Goal: Complete application form: Complete application form

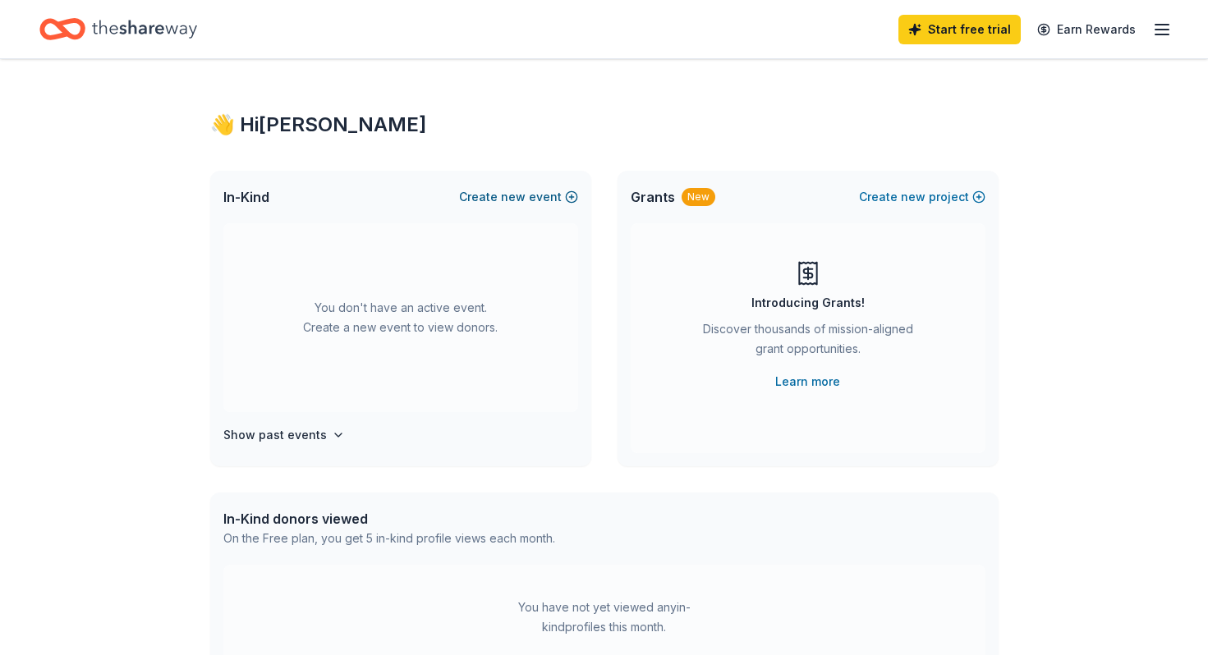
click at [521, 195] on span "new" at bounding box center [513, 197] width 25 height 20
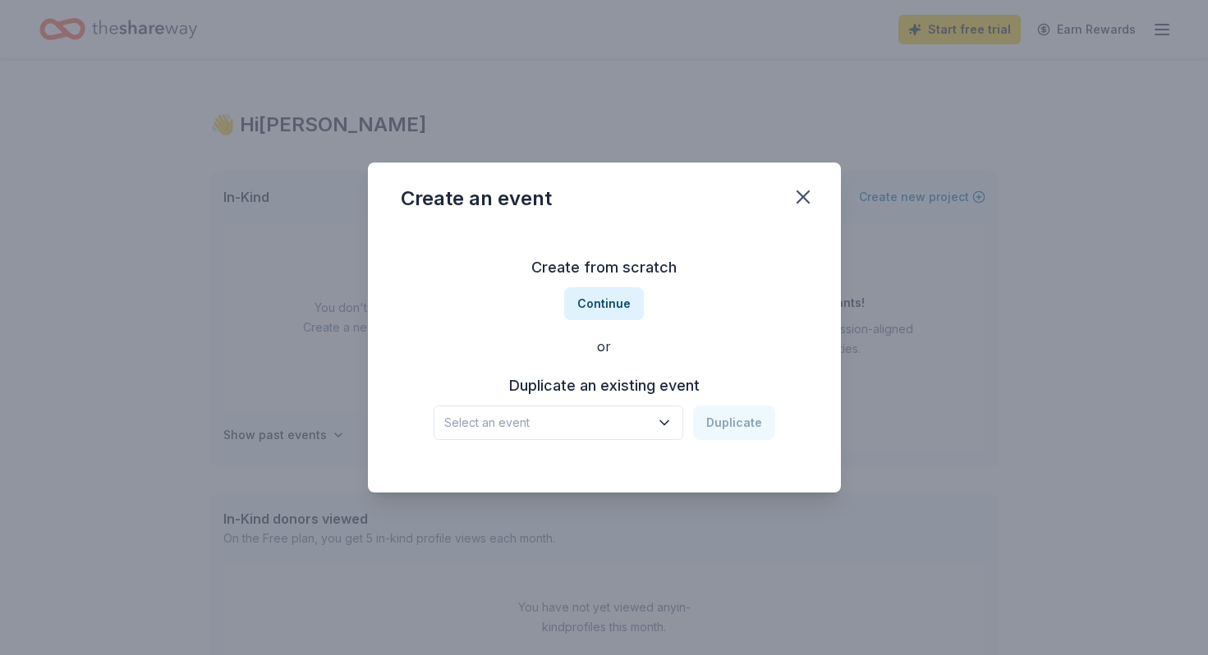
click at [624, 424] on span "Select an event" at bounding box center [546, 423] width 205 height 20
click at [611, 467] on div "Gala Sep 30, 2022 · RI" at bounding box center [560, 477] width 245 height 53
click at [724, 420] on button "Duplicate" at bounding box center [734, 423] width 82 height 34
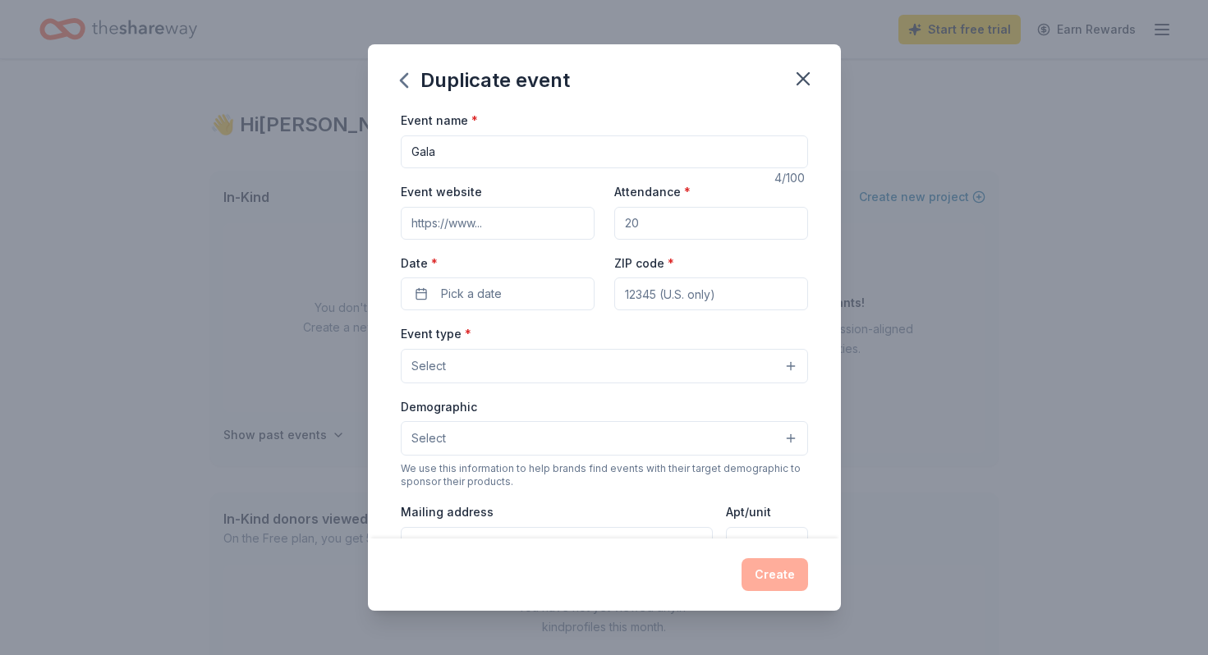
click at [501, 154] on input "Gala" at bounding box center [604, 151] width 407 height 33
click at [456, 224] on input "Event website" at bounding box center [498, 223] width 194 height 33
click at [467, 152] on input "Gala" at bounding box center [604, 151] width 407 height 33
click at [461, 154] on input "Gala" at bounding box center [604, 151] width 407 height 33
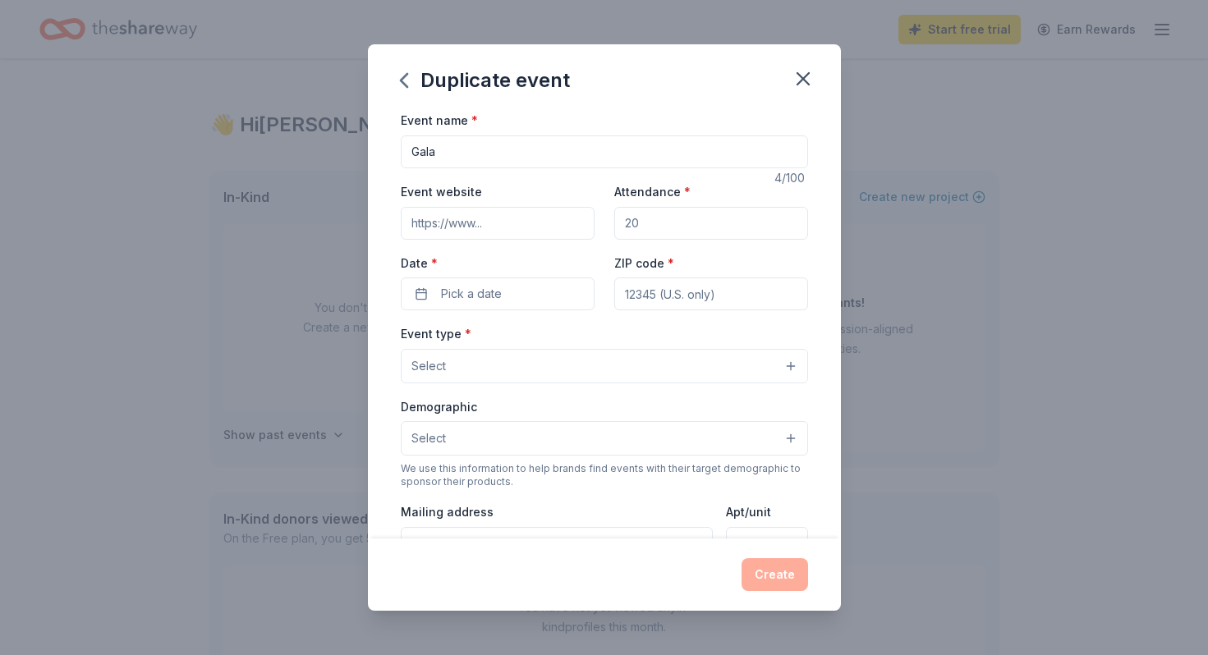
click at [461, 154] on input "Gala" at bounding box center [604, 151] width 407 height 33
type input "A Night Out"
click at [470, 290] on span "Pick a date" at bounding box center [471, 294] width 61 height 20
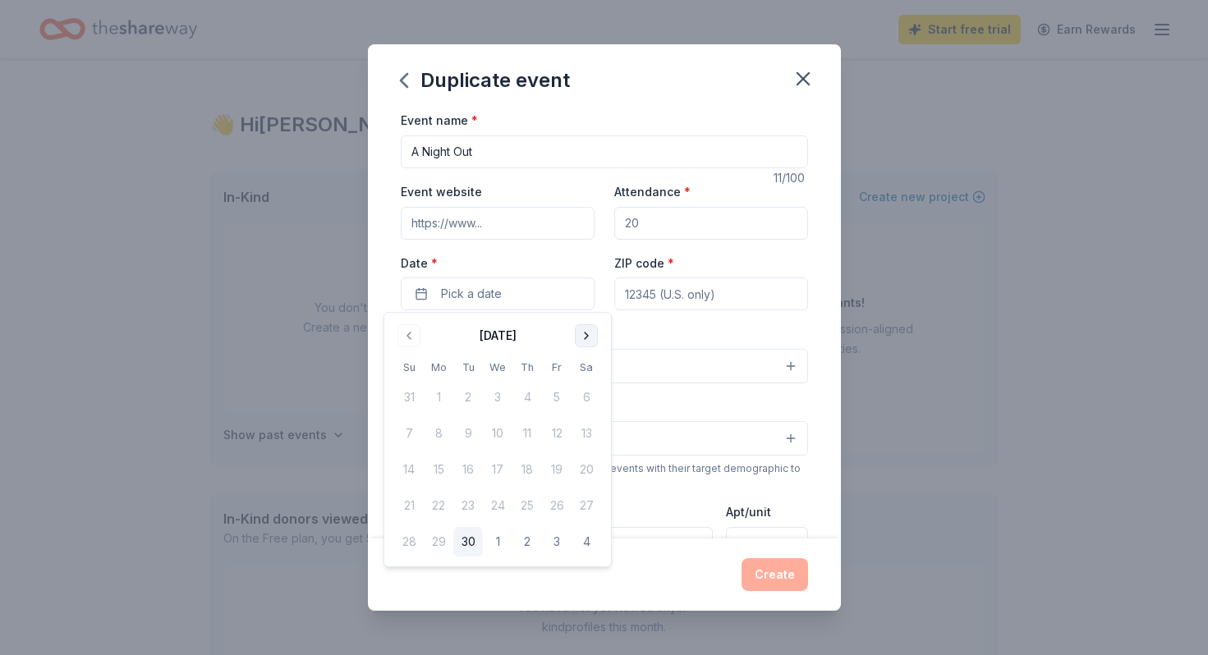
click at [589, 328] on button "Go to next month" at bounding box center [586, 335] width 23 height 23
click at [590, 330] on button "Go to next month" at bounding box center [586, 335] width 23 height 23
click at [438, 397] on button "1" at bounding box center [439, 398] width 30 height 30
click at [765, 266] on div "ZIP code *" at bounding box center [711, 282] width 194 height 58
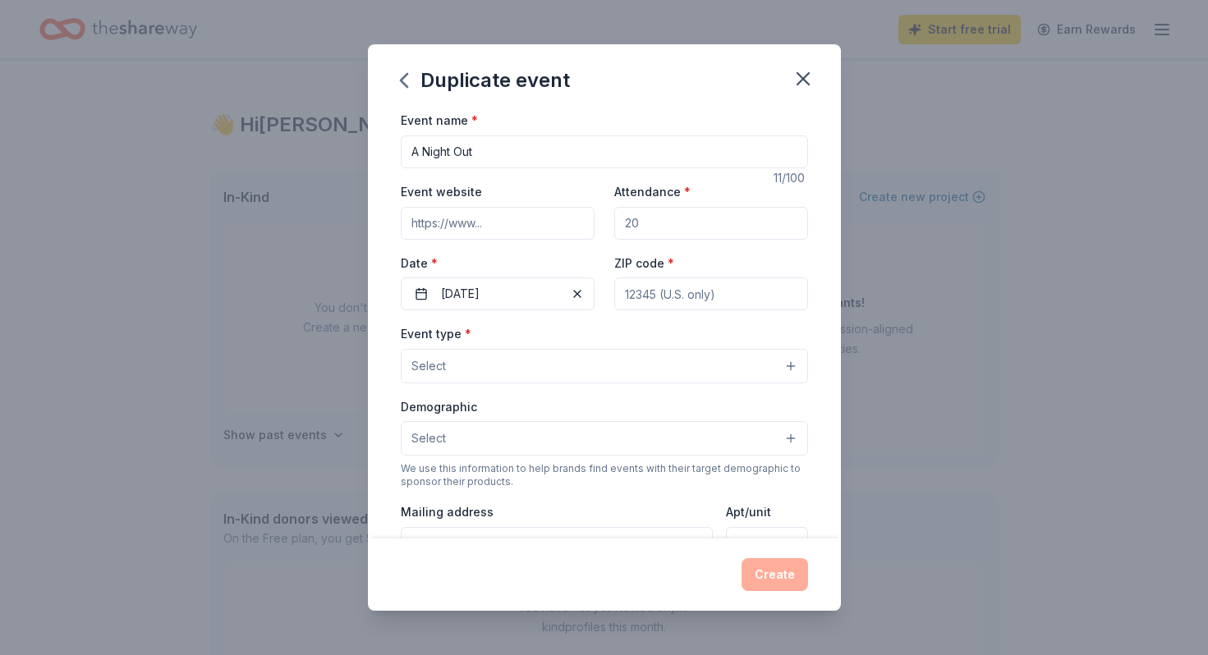
click at [739, 293] on input "ZIP code *" at bounding box center [711, 293] width 194 height 33
click at [702, 222] on input "Attendance *" at bounding box center [711, 223] width 194 height 33
type input "200"
click at [713, 296] on input "ZIP code *" at bounding box center [711, 293] width 194 height 33
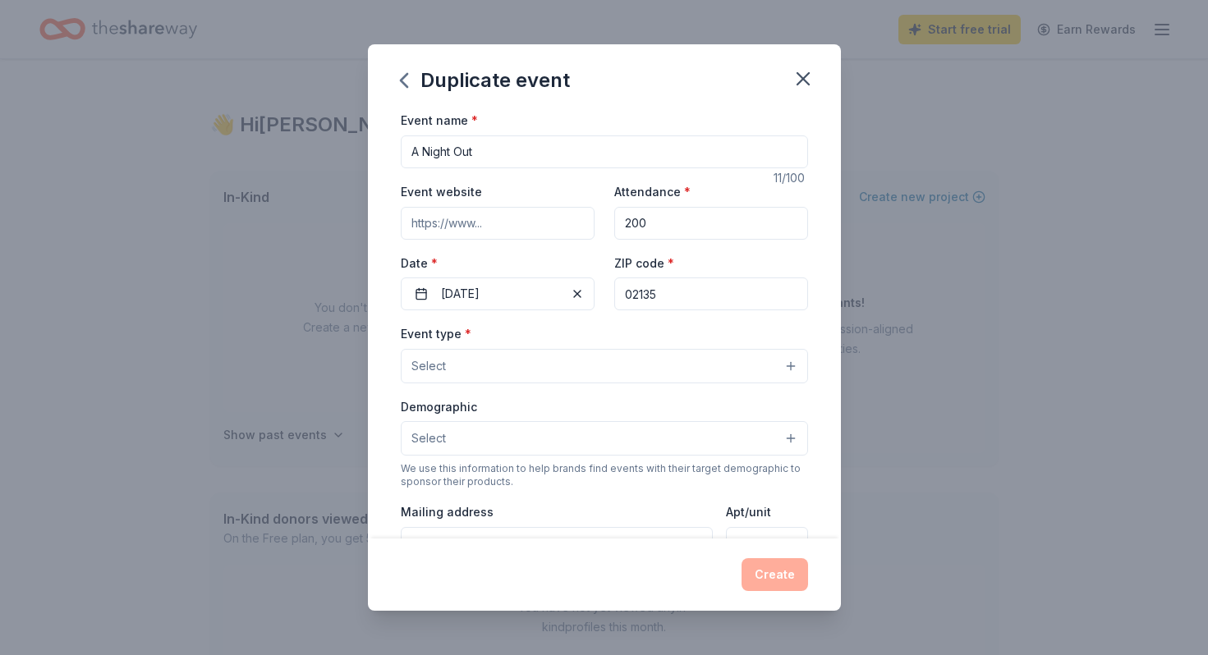
type input "02135"
click at [581, 354] on button "Select" at bounding box center [604, 366] width 407 height 34
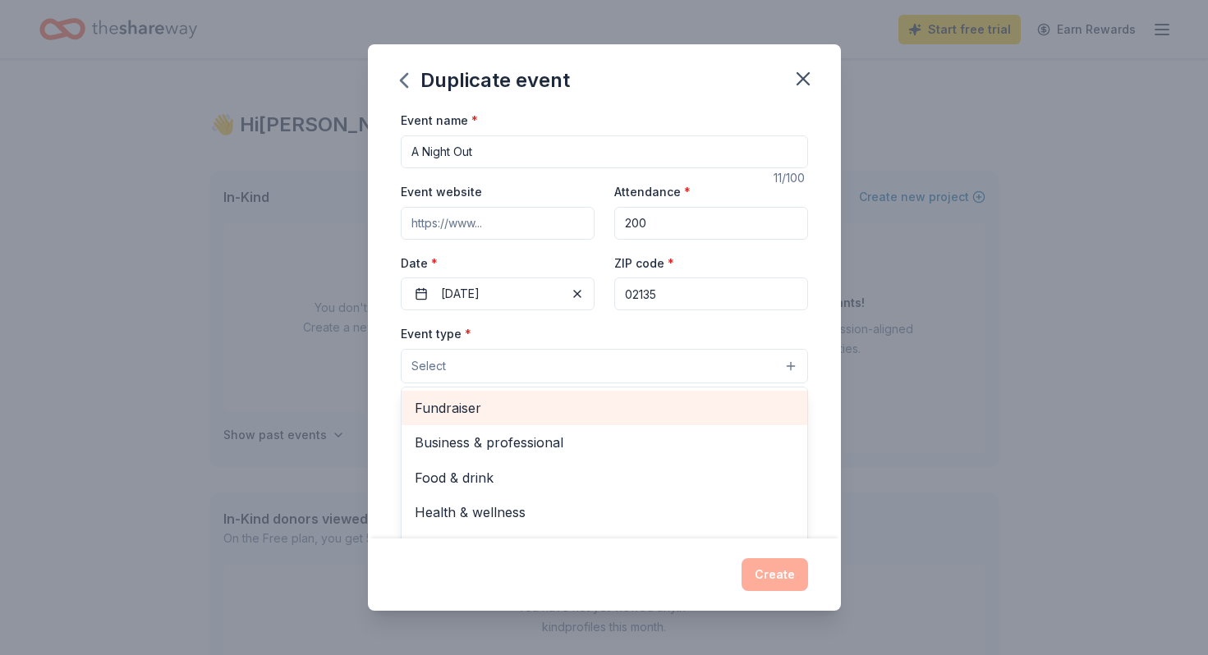
click at [557, 406] on span "Fundraiser" at bounding box center [604, 407] width 379 height 21
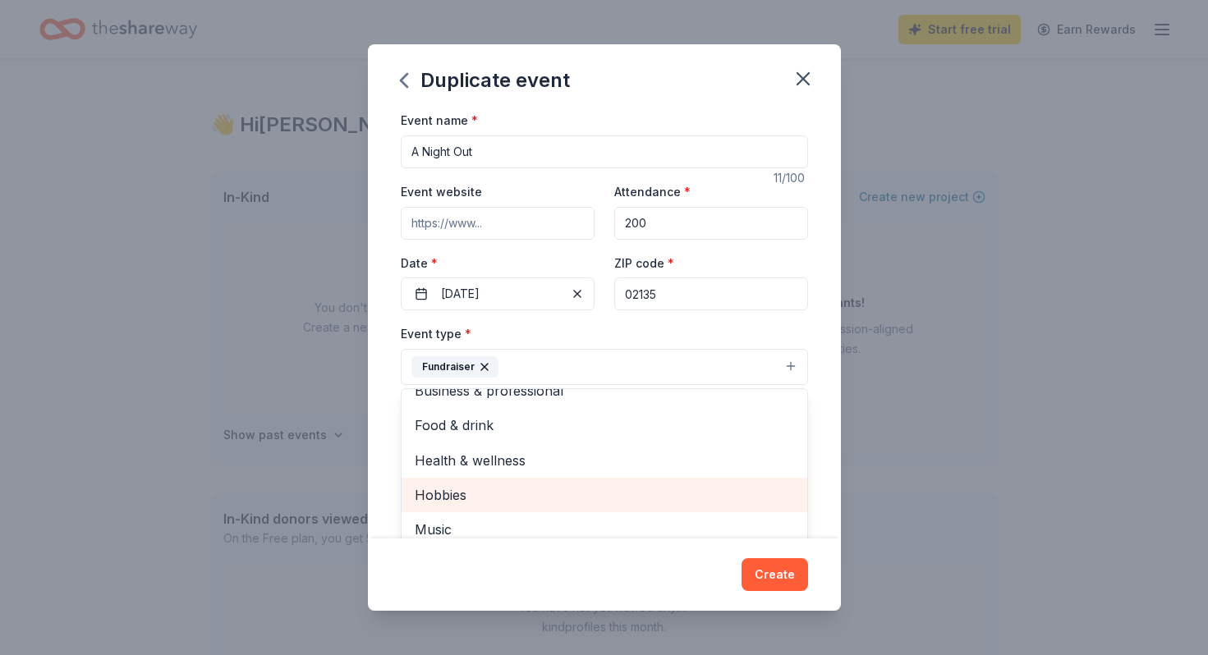
scroll to position [18, 0]
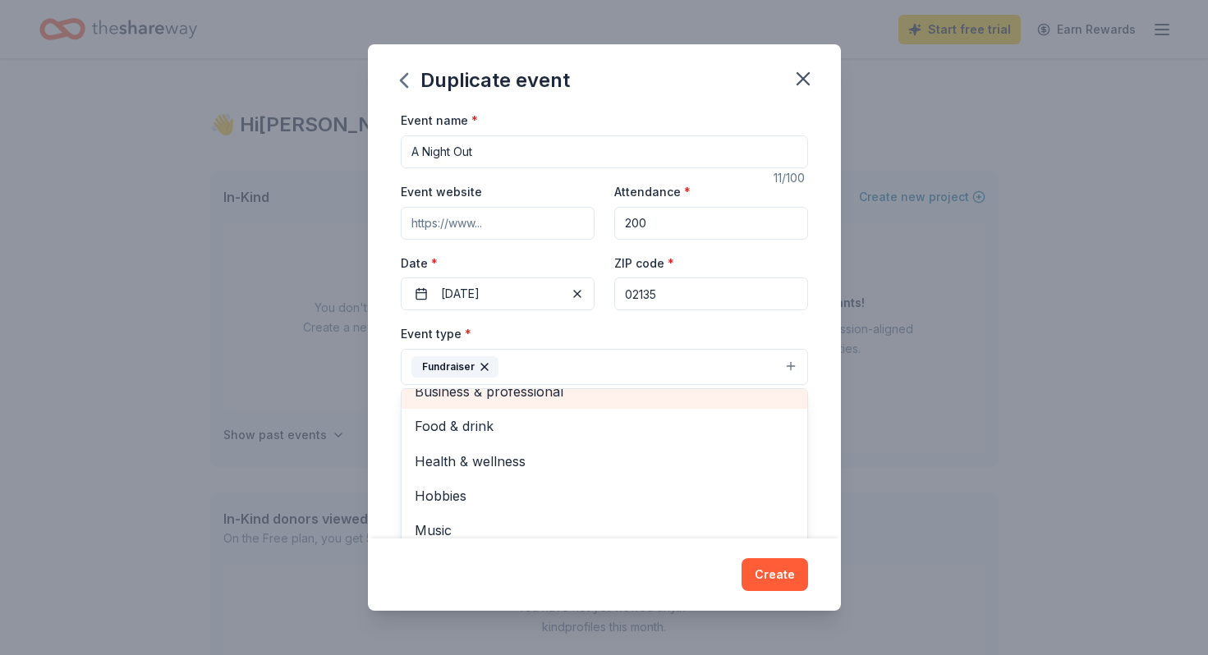
click at [532, 388] on div "Business & professional" at bounding box center [604, 391] width 406 height 34
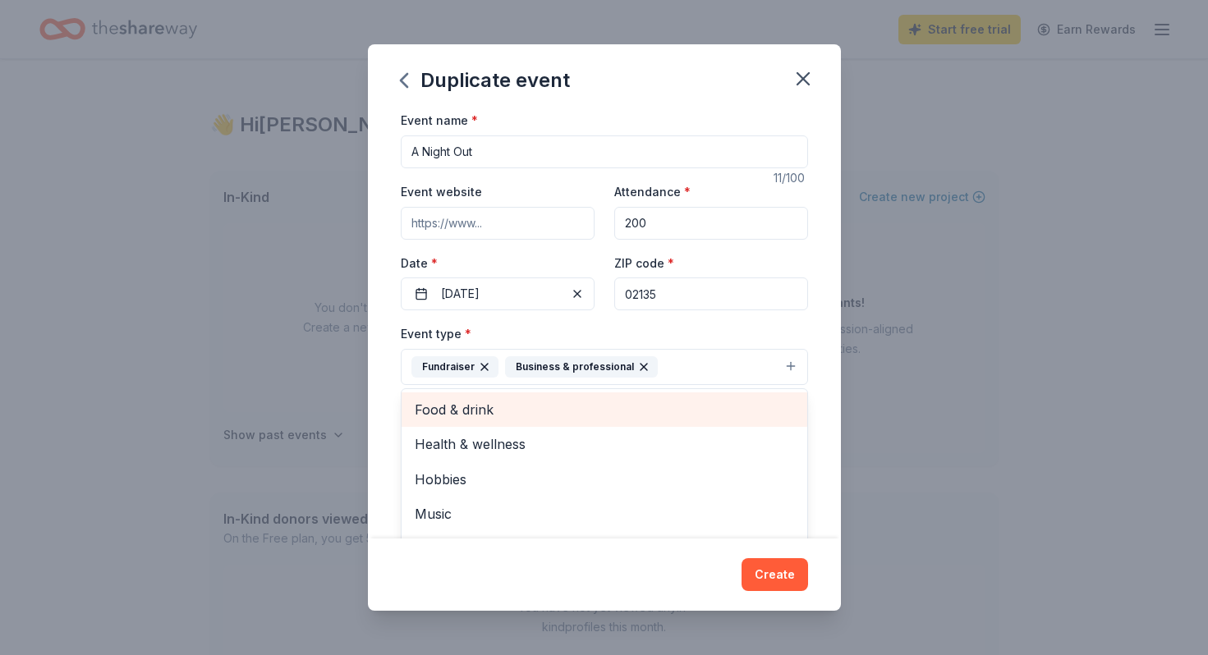
click at [634, 317] on div "Event name * A Night Out 11 /100 Event website Attendance * 200 Date * 12/01/20…" at bounding box center [604, 490] width 407 height 760
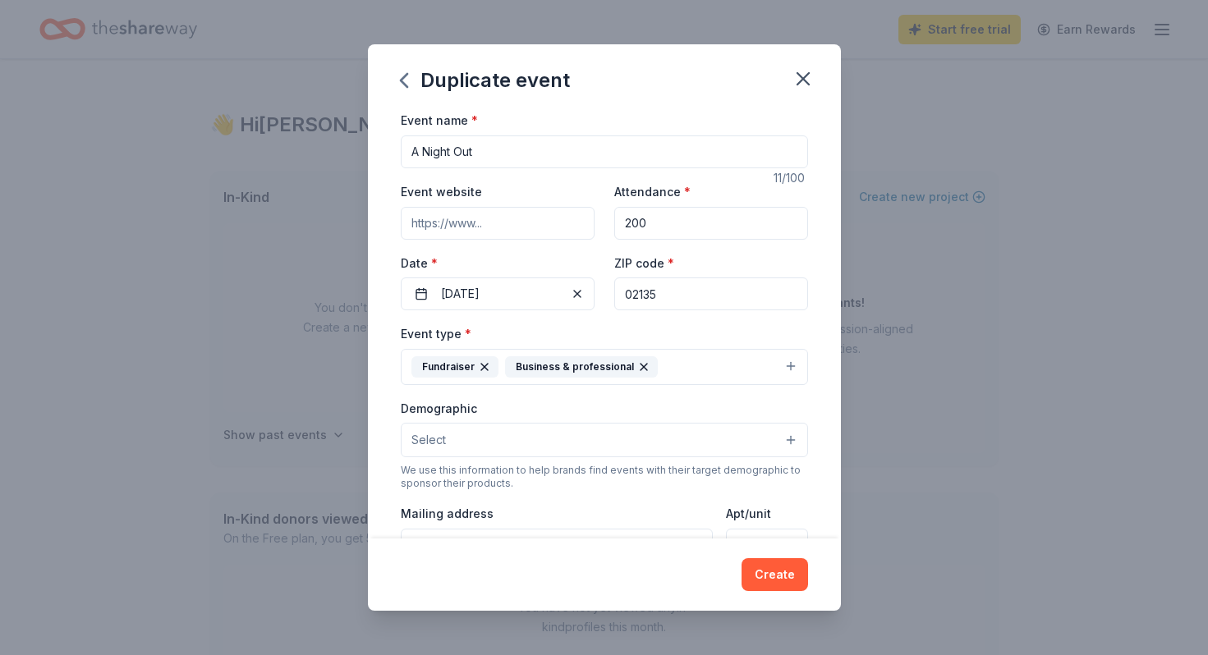
click at [520, 429] on button "Select" at bounding box center [604, 440] width 407 height 34
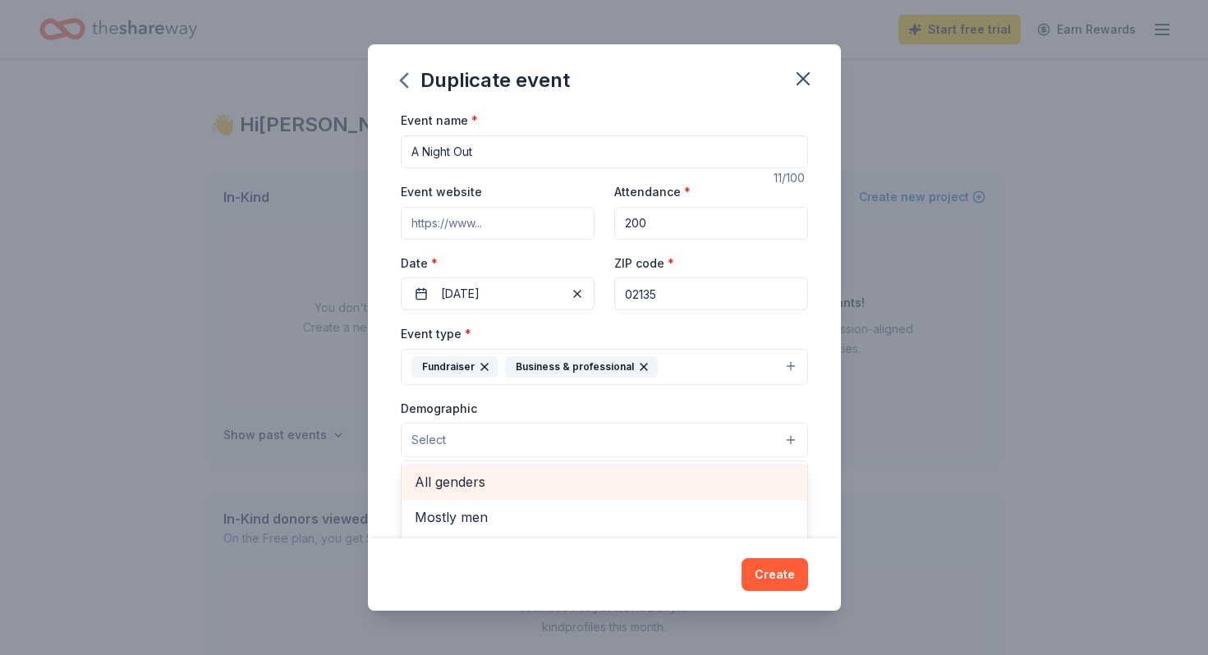
click at [510, 484] on span "All genders" at bounding box center [604, 481] width 379 height 21
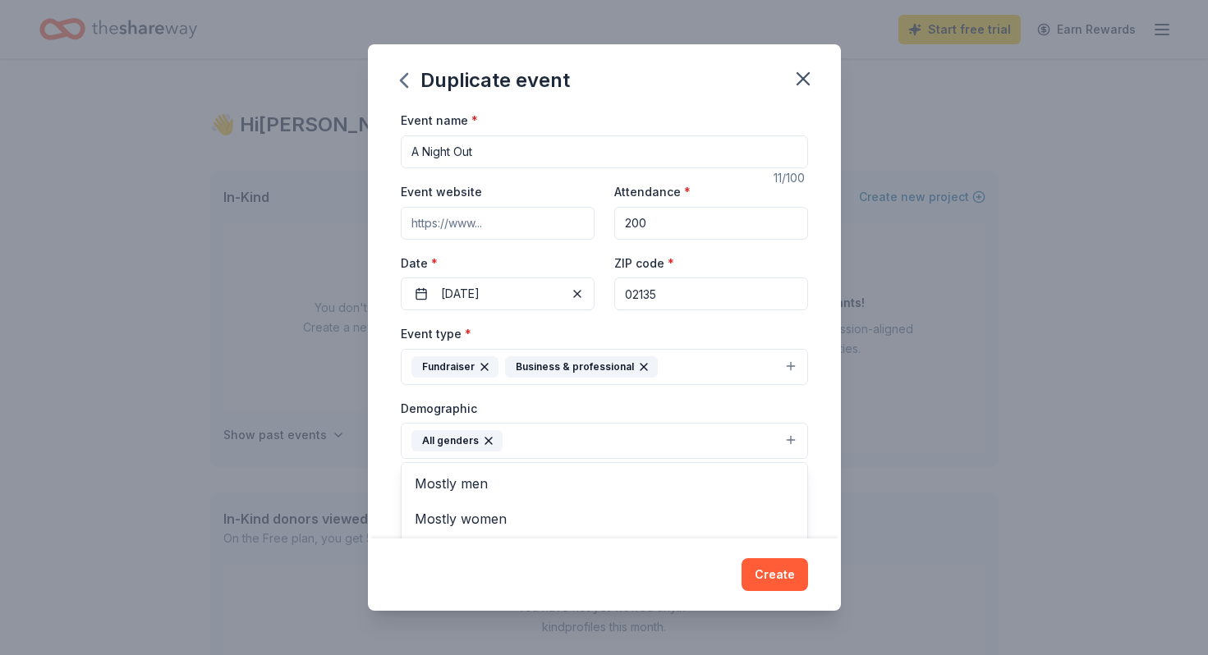
click at [573, 409] on div "Demographic All genders Mostly men Mostly women All ages 0-10 yrs 10-20 yrs 20-…" at bounding box center [604, 429] width 407 height 62
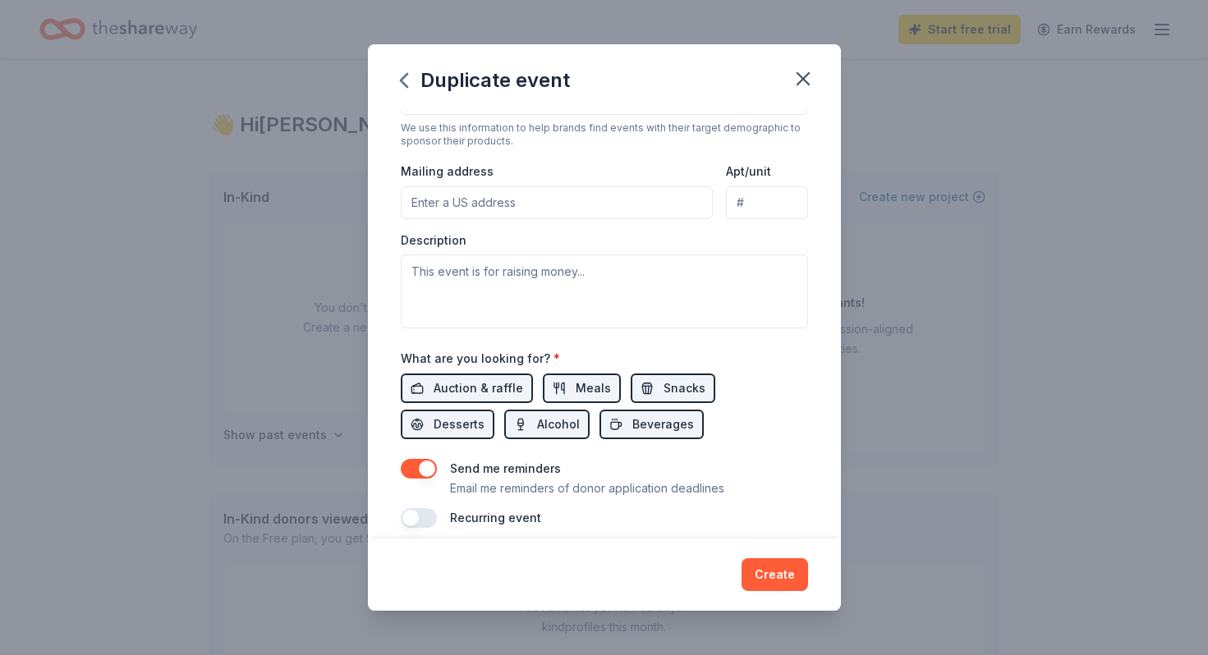
scroll to position [345, 0]
click at [539, 195] on input "Mailing address" at bounding box center [557, 202] width 313 height 33
type input "100 Carlson Avenue, Newton, MA, 02459"
click at [754, 200] on input "Apt/unit" at bounding box center [766, 202] width 81 height 33
type input "23"
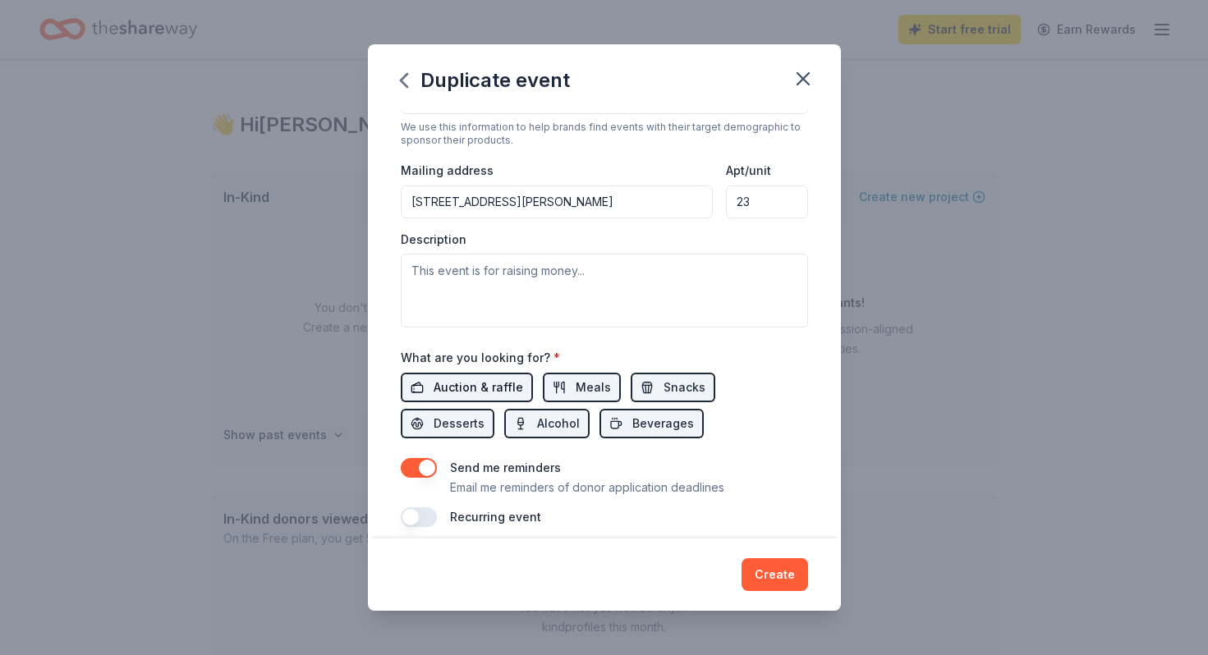
click at [504, 381] on span "Auction & raffle" at bounding box center [477, 388] width 89 height 20
click at [560, 380] on button "Meals" at bounding box center [582, 388] width 78 height 30
click at [576, 381] on span "Meals" at bounding box center [593, 388] width 35 height 20
click at [480, 387] on span "Auction & raffle" at bounding box center [477, 388] width 89 height 20
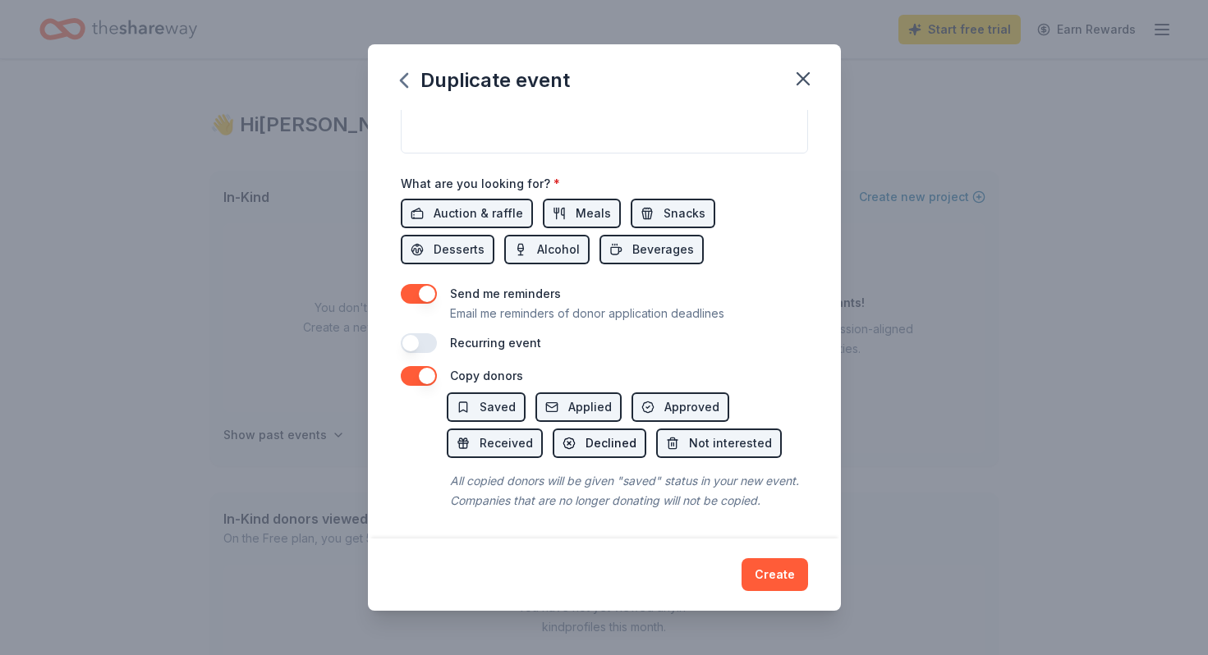
scroll to position [517, 0]
click at [770, 573] on button "Create" at bounding box center [774, 574] width 67 height 33
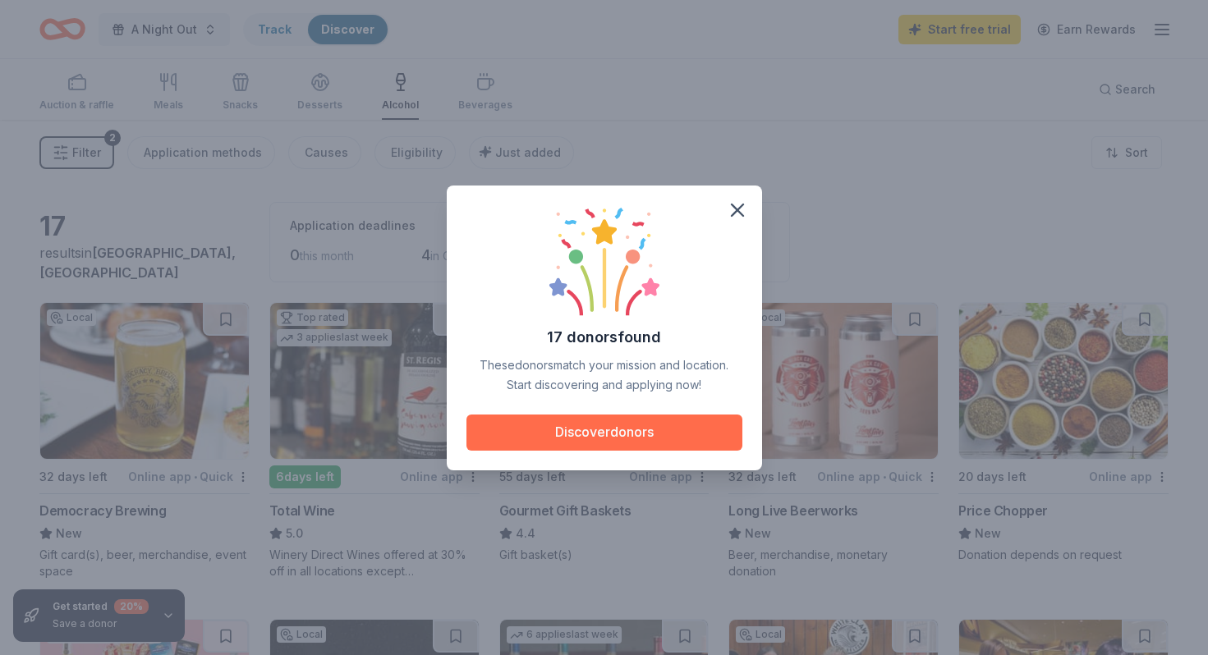
click at [553, 429] on button "Discover donors" at bounding box center [604, 433] width 276 height 36
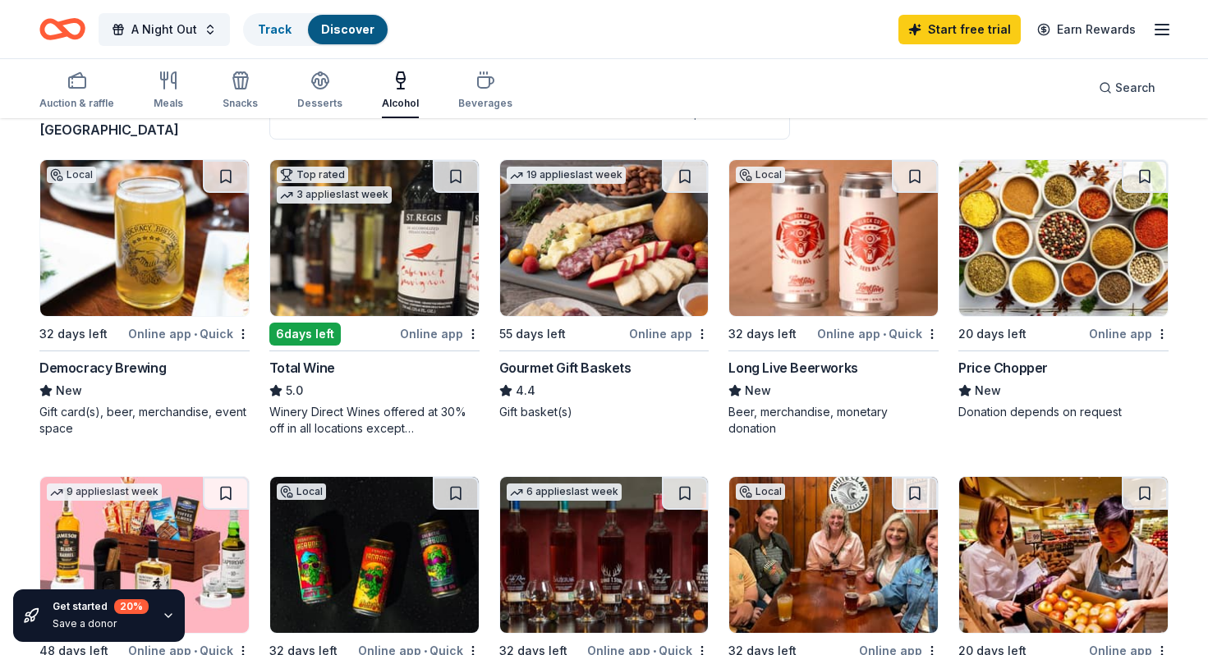
scroll to position [144, 0]
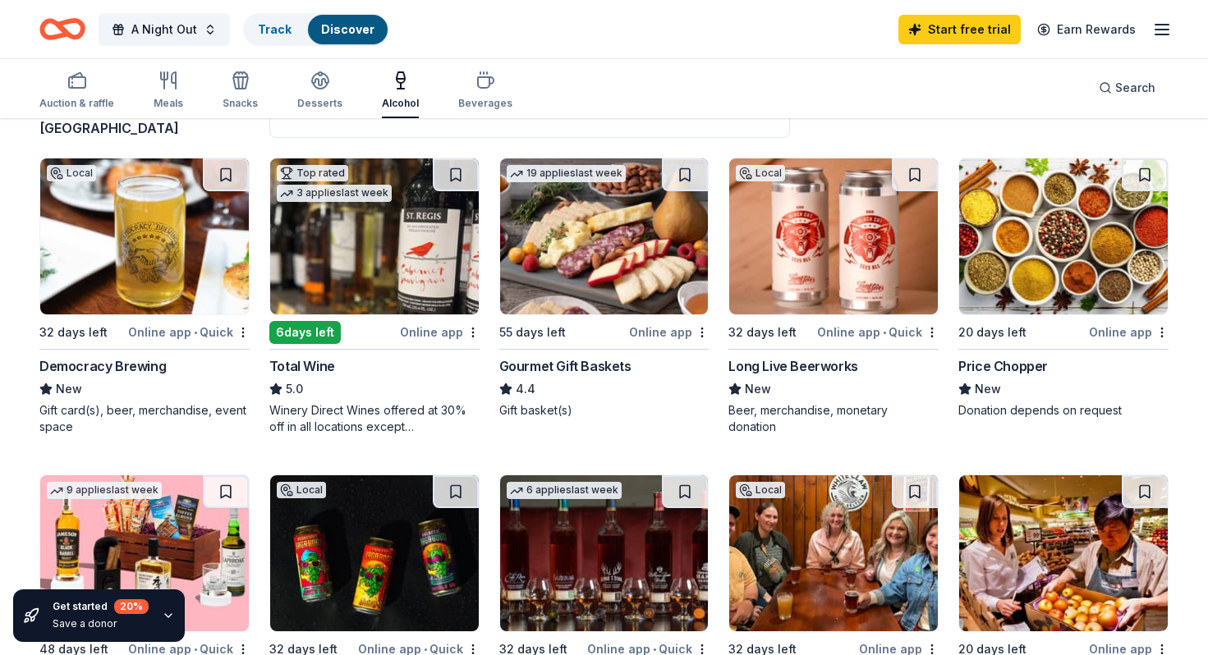
click at [141, 364] on div "Democracy Brewing" at bounding box center [102, 366] width 126 height 20
click at [541, 374] on div "Gourmet Gift Baskets" at bounding box center [565, 366] width 132 height 20
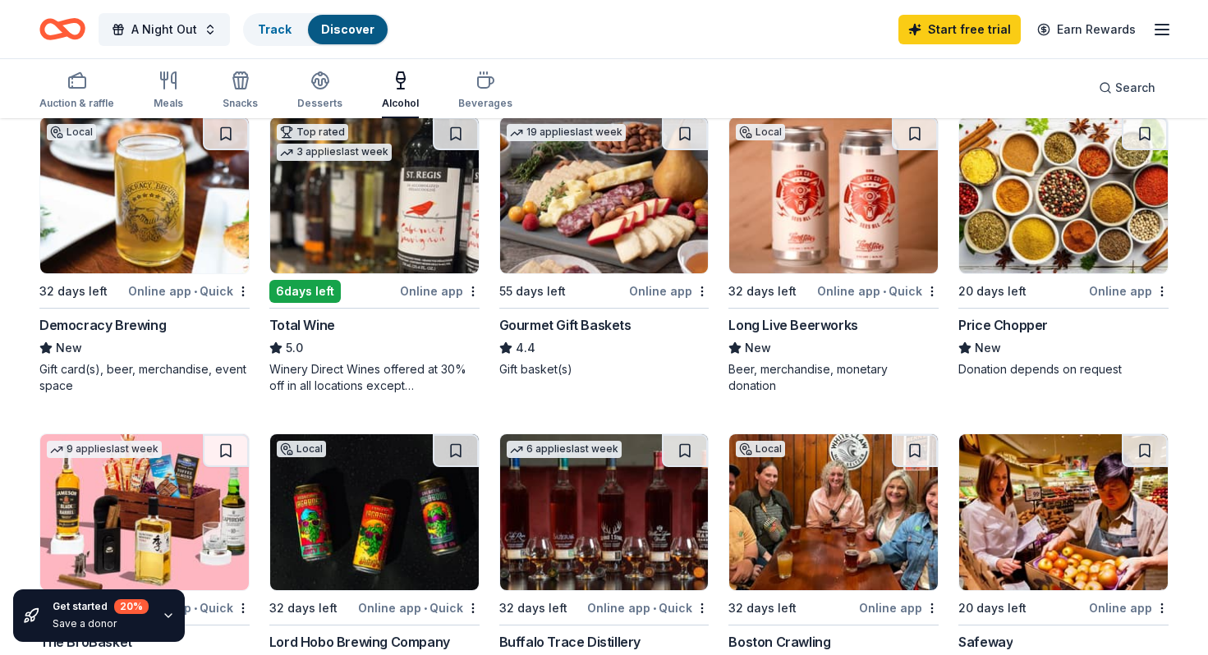
scroll to position [177, 0]
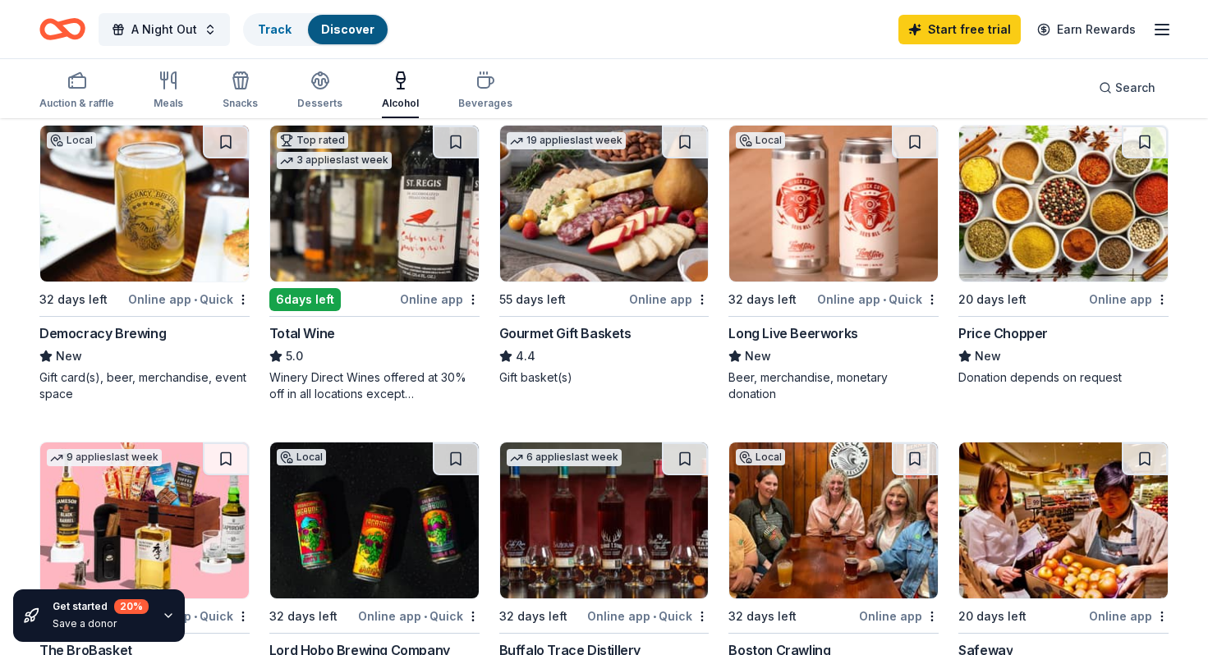
click at [808, 340] on div "Long Live Beerworks" at bounding box center [792, 333] width 129 height 20
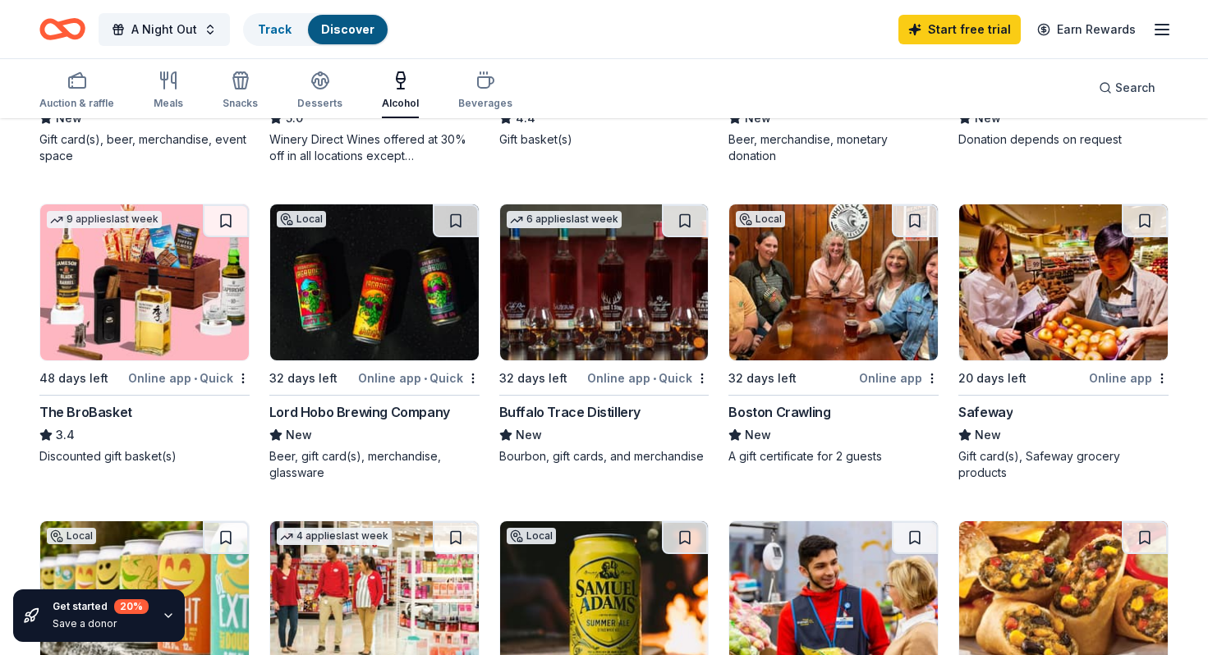
scroll to position [419, 0]
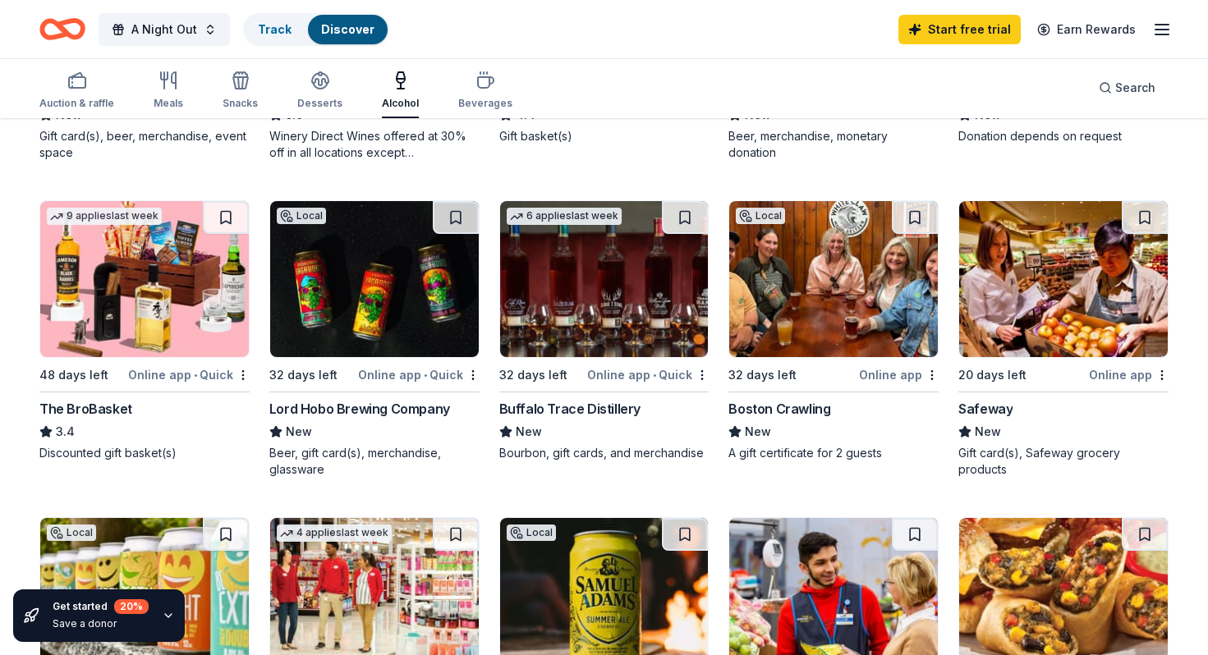
click at [101, 420] on div "The BroBasket 3.4 Discounted gift basket(s)" at bounding box center [144, 430] width 210 height 62
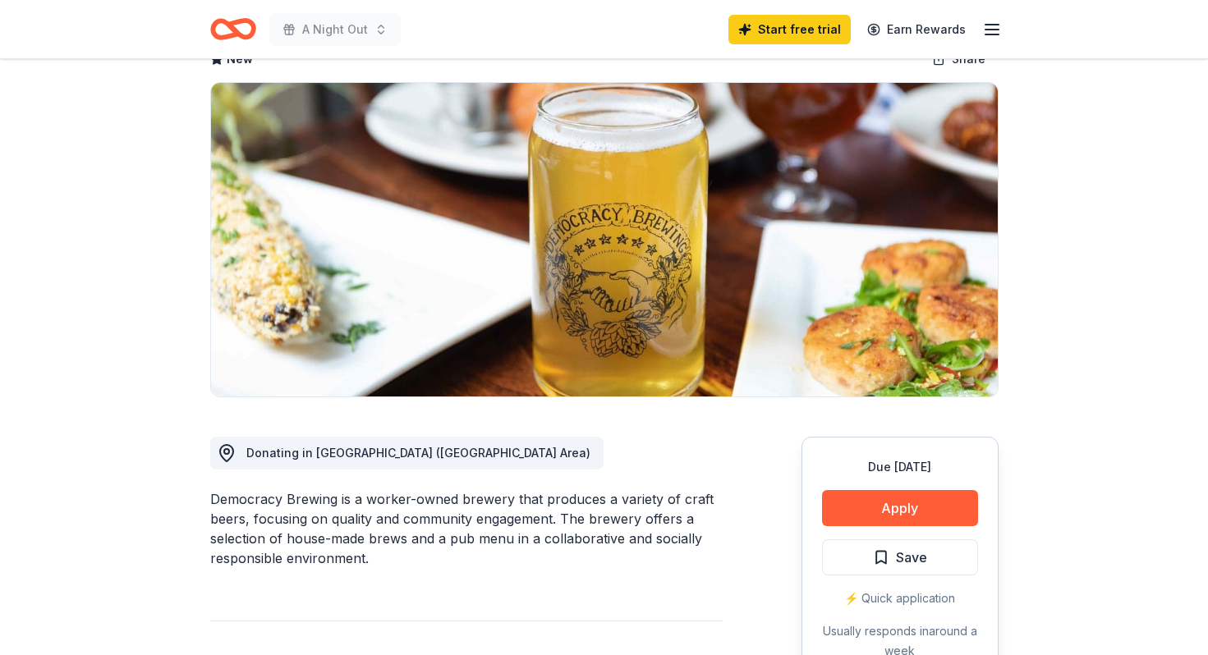
scroll to position [103, 0]
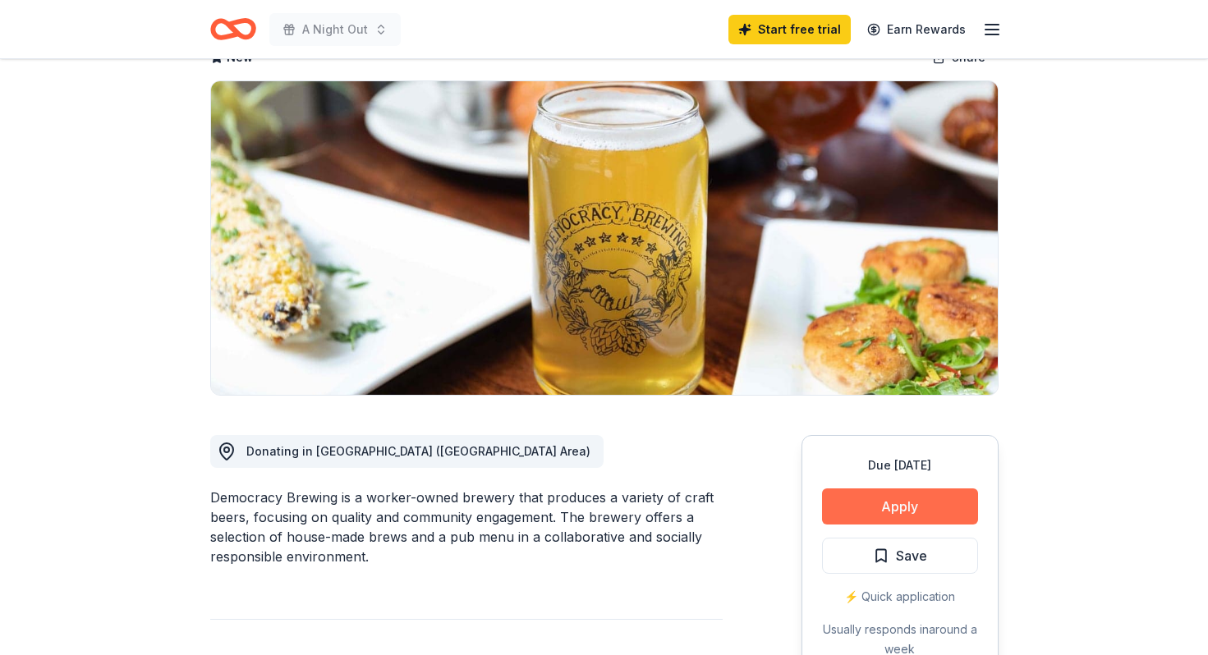
click at [917, 503] on button "Apply" at bounding box center [900, 506] width 156 height 36
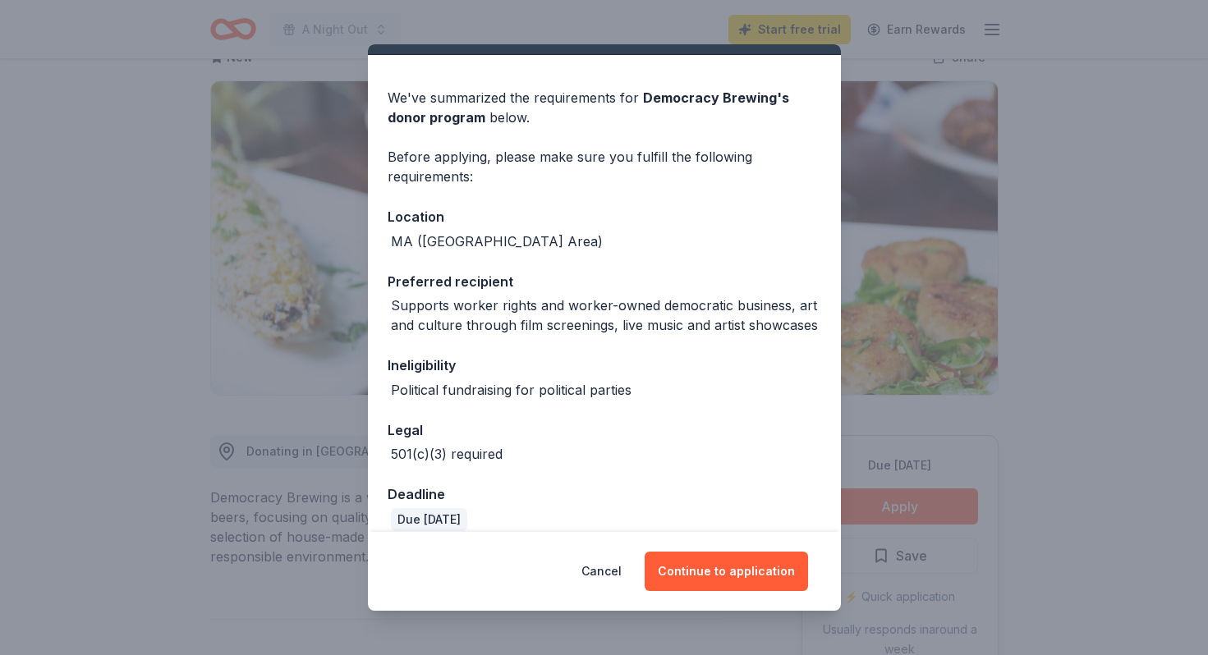
scroll to position [25, 0]
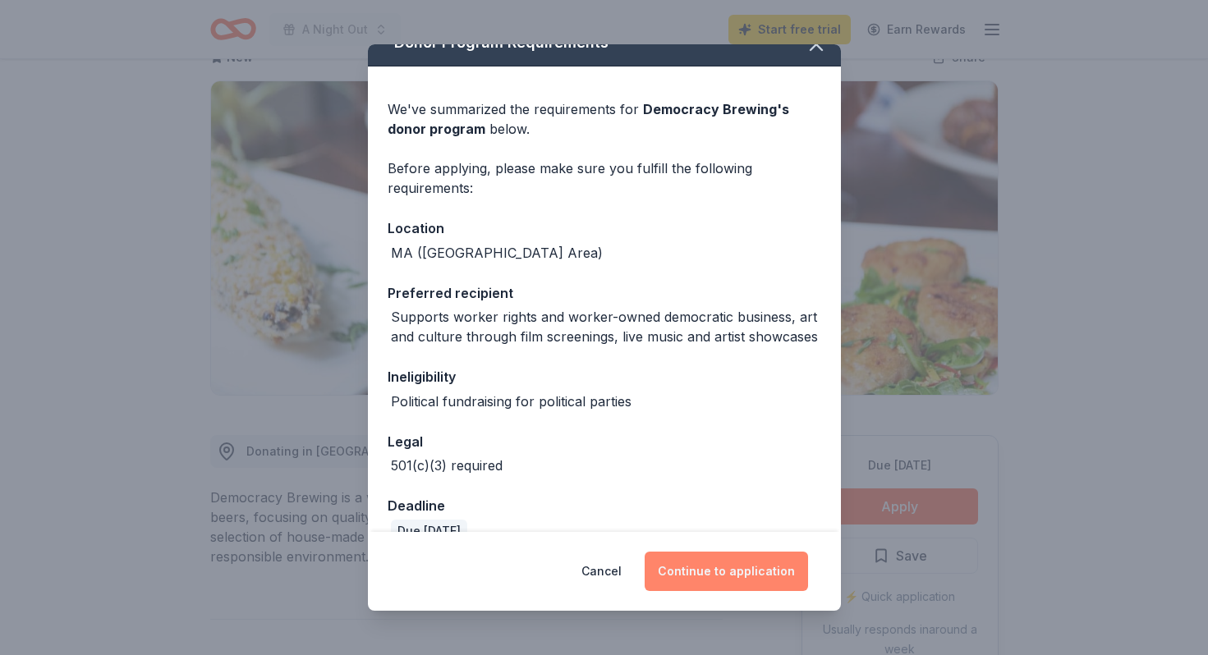
click at [704, 565] on button "Continue to application" at bounding box center [725, 571] width 163 height 39
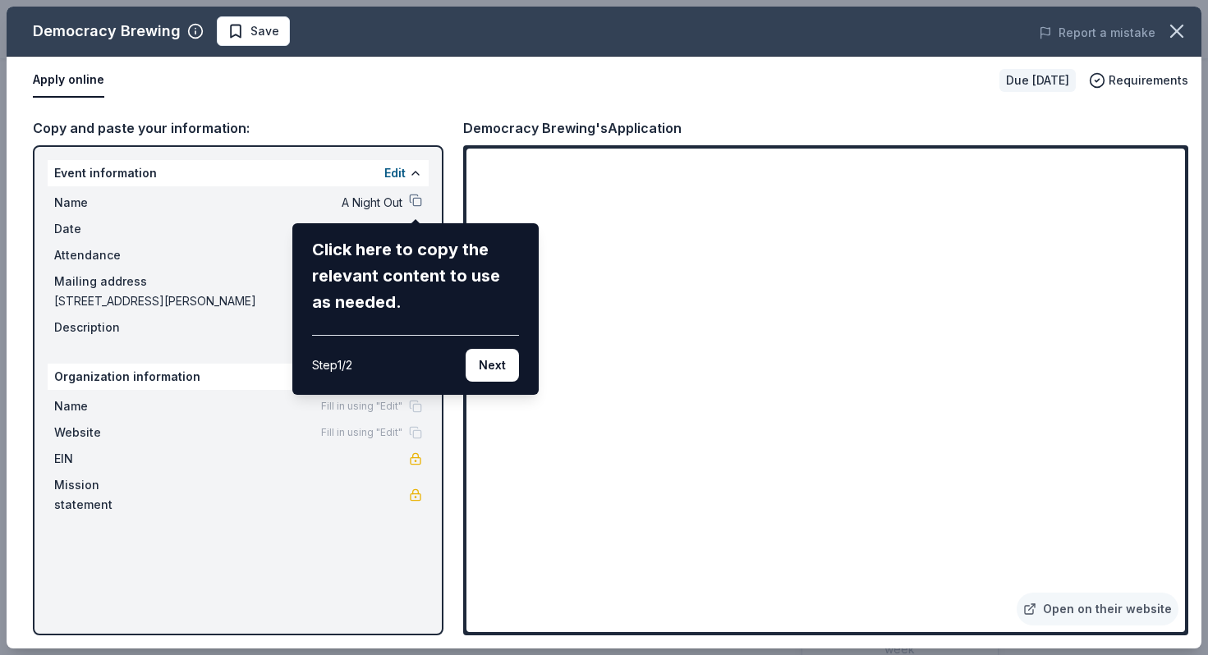
click at [1116, 155] on div "Democracy Brewing Save Report a mistake Apply online Due in 32 days Requirement…" at bounding box center [604, 328] width 1195 height 642
click at [1111, 159] on div "Democracy Brewing Save Report a mistake Apply online Due in 32 days Requirement…" at bounding box center [604, 328] width 1195 height 642
click at [1112, 156] on div "Democracy Brewing Save Report a mistake Apply online Due in 32 days Requirement…" at bounding box center [604, 328] width 1195 height 642
click at [1119, 158] on div "Democracy Brewing Save Report a mistake Apply online Due in 32 days Requirement…" at bounding box center [604, 328] width 1195 height 642
click at [1121, 154] on div "Democracy Brewing Save Report a mistake Apply online Due in 32 days Requirement…" at bounding box center [604, 328] width 1195 height 642
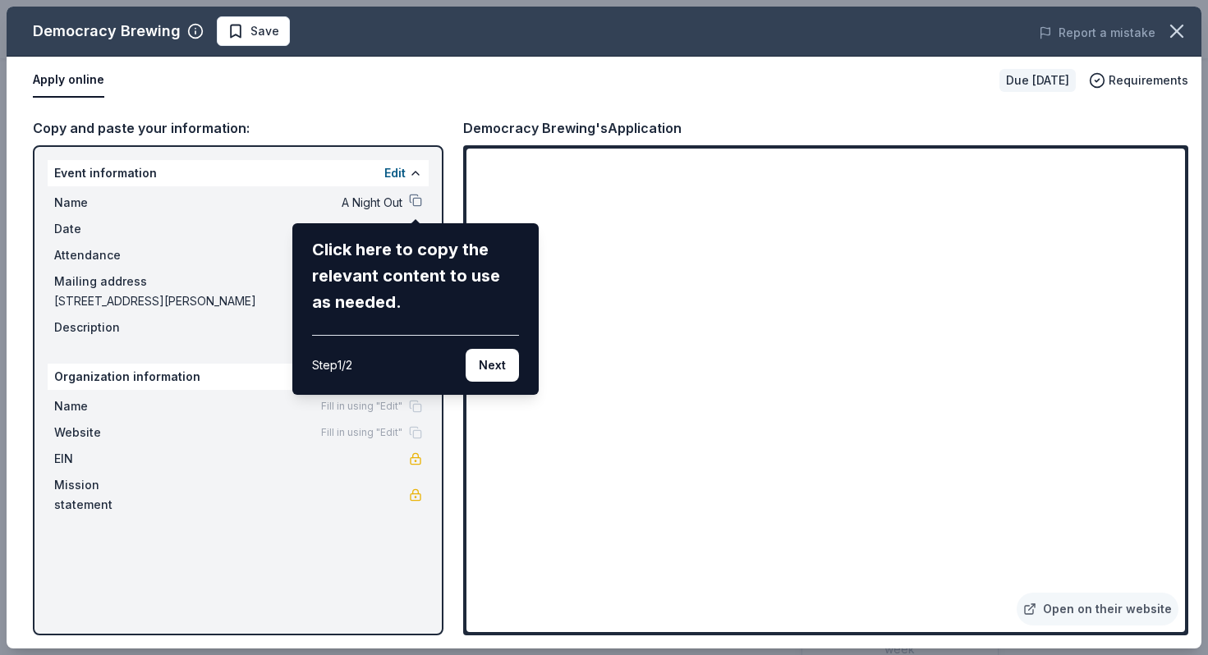
click at [1120, 154] on div "Democracy Brewing Save Report a mistake Apply online Due in 32 days Requirement…" at bounding box center [604, 328] width 1195 height 642
click at [1078, 612] on div "Democracy Brewing Save Report a mistake Apply online Due in 32 days Requirement…" at bounding box center [604, 328] width 1195 height 642
click at [496, 372] on button "Next" at bounding box center [492, 365] width 53 height 33
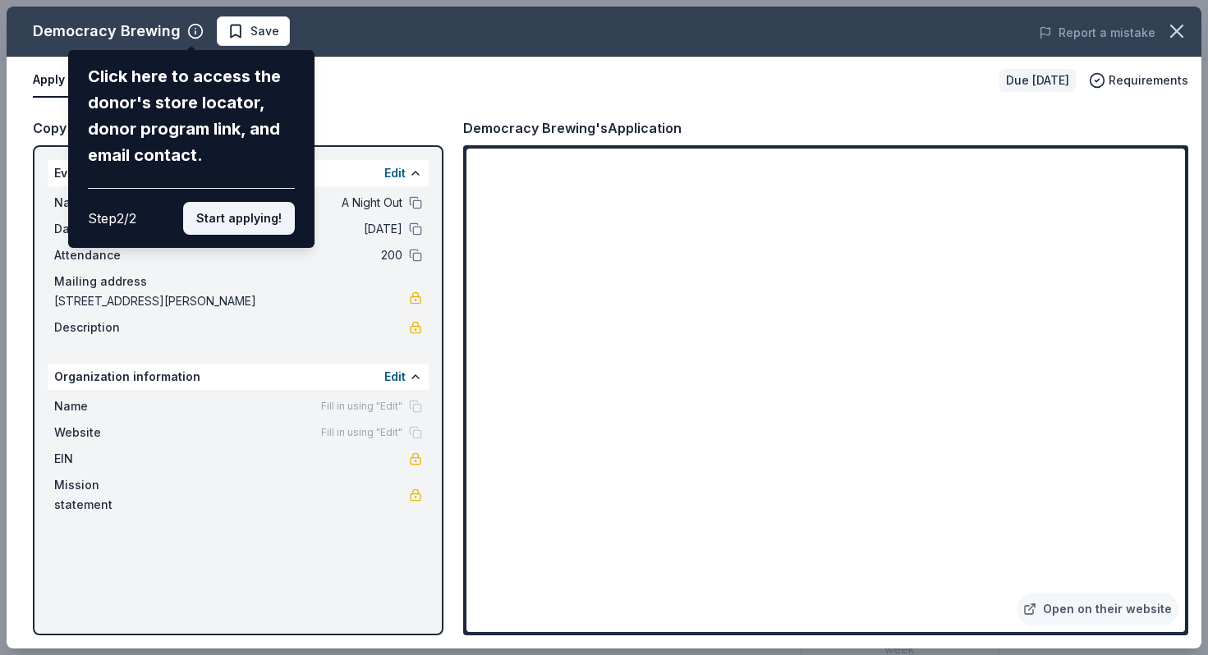
click at [260, 202] on button "Start applying!" at bounding box center [239, 218] width 112 height 33
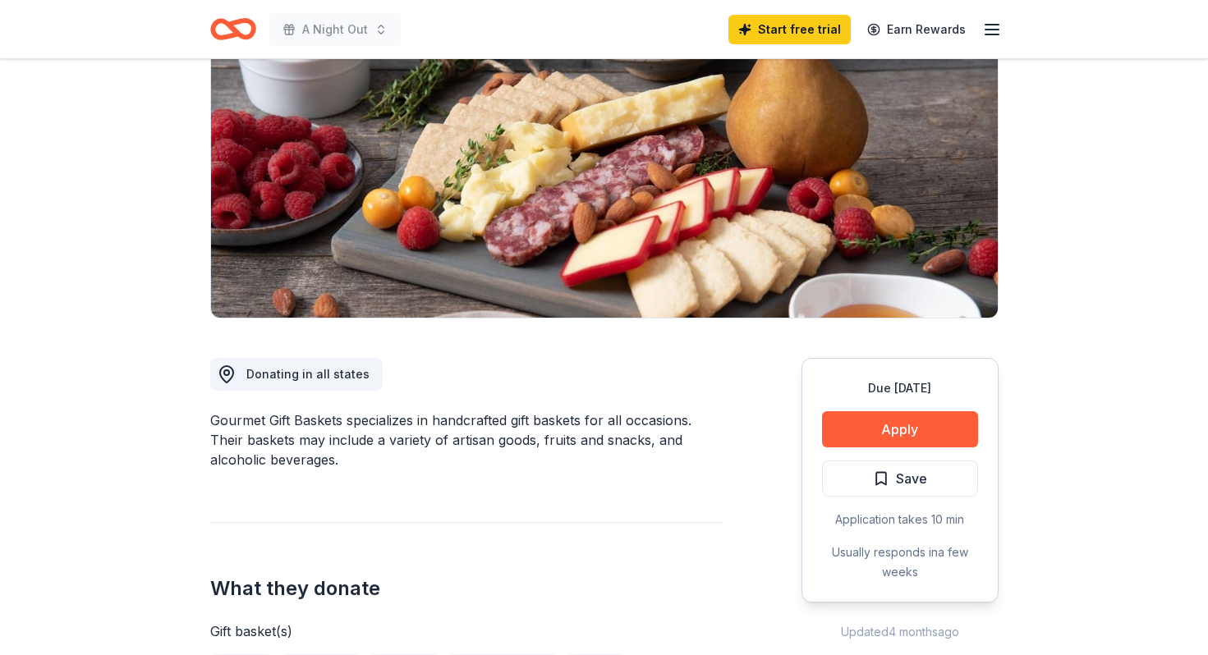
scroll to position [186, 0]
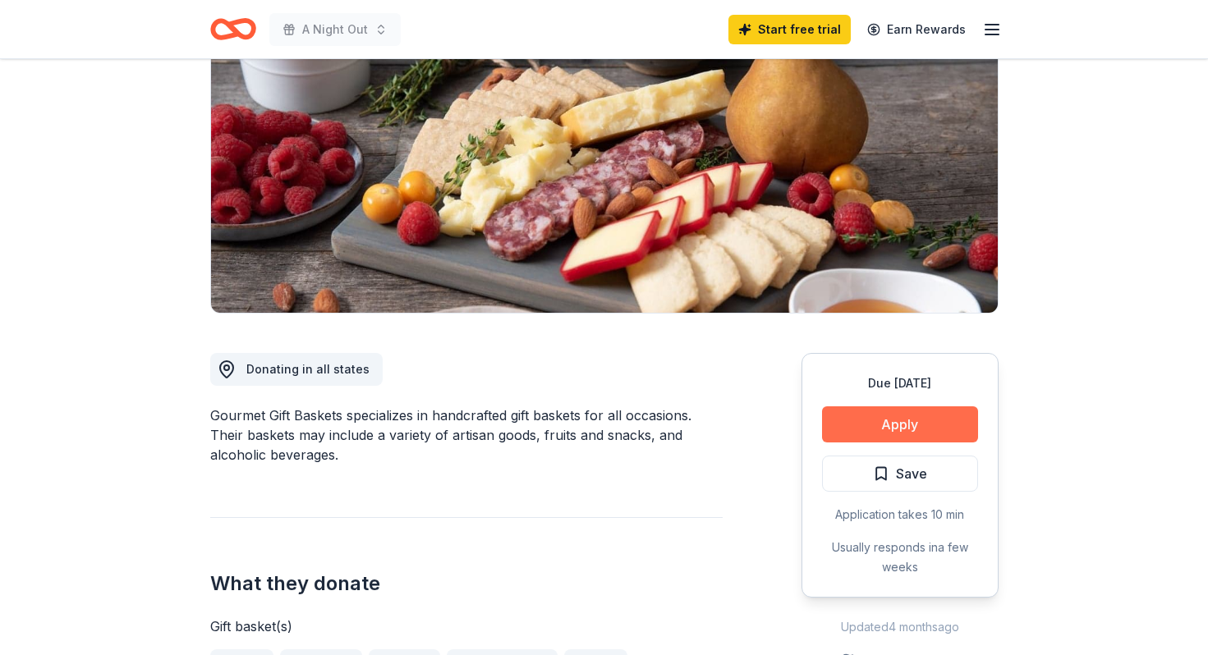
click at [855, 426] on button "Apply" at bounding box center [900, 424] width 156 height 36
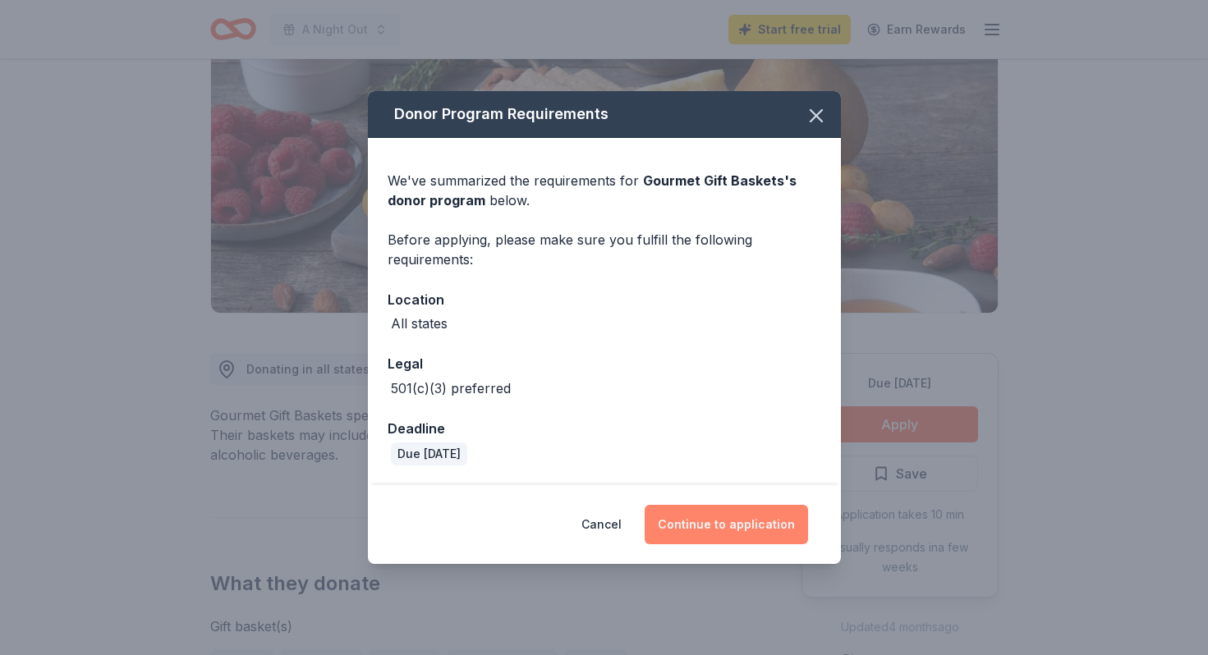
click at [732, 531] on button "Continue to application" at bounding box center [725, 524] width 163 height 39
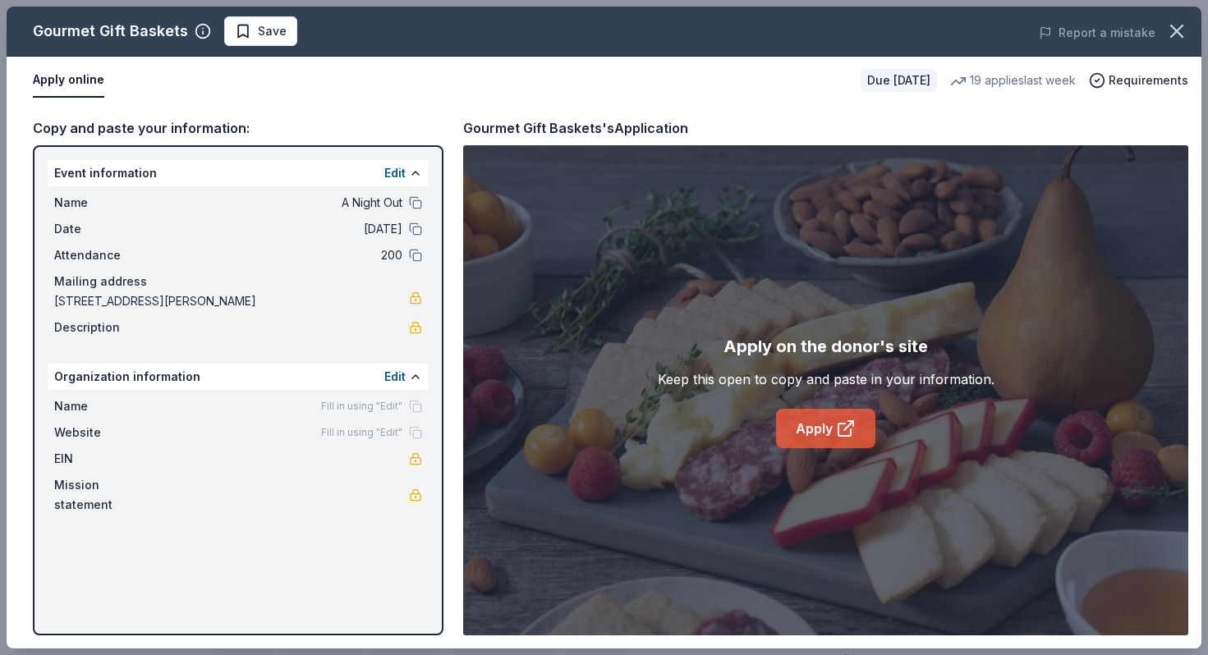
click at [813, 422] on link "Apply" at bounding box center [825, 428] width 99 height 39
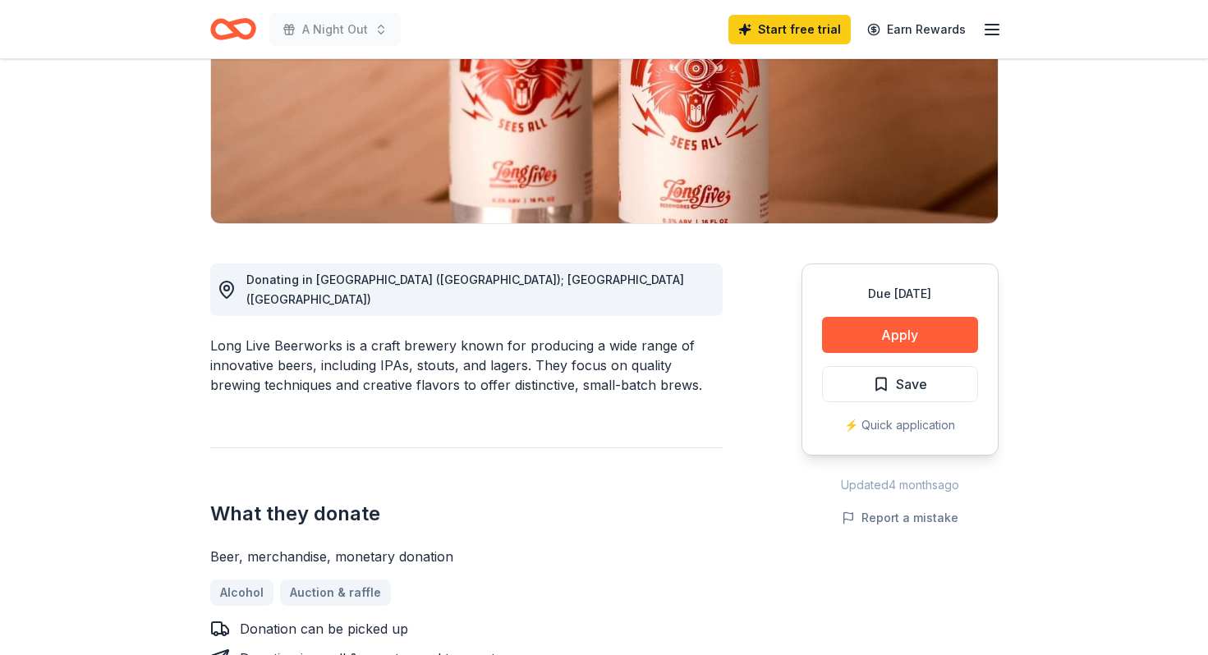
scroll to position [269, 0]
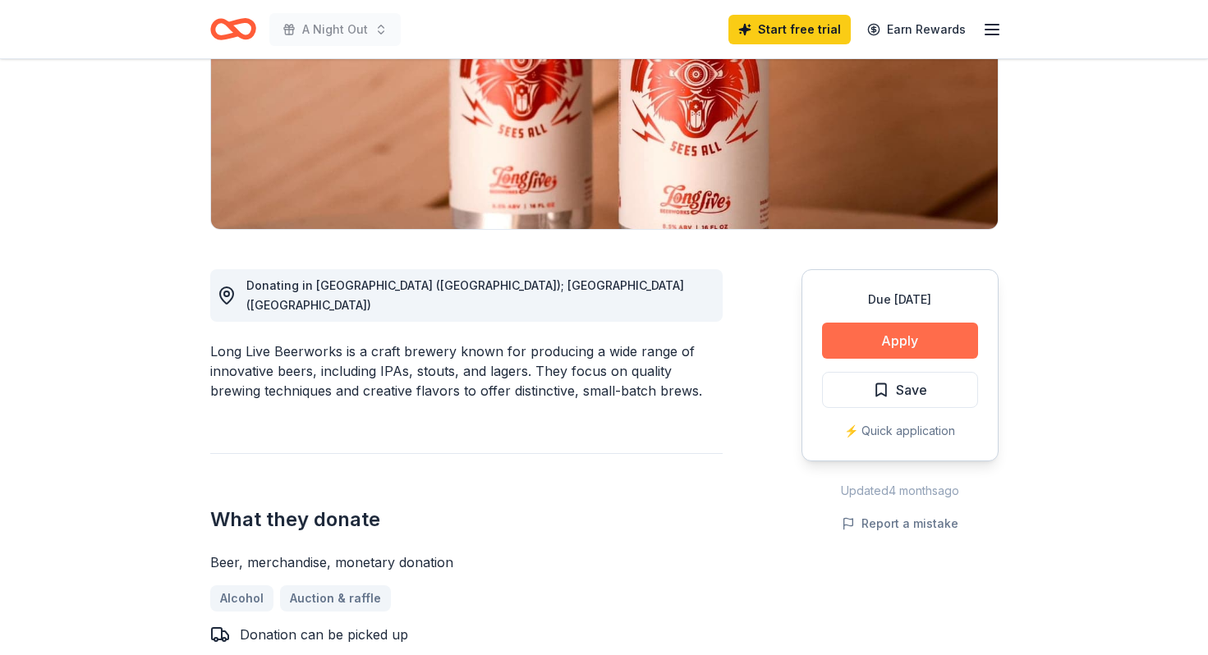
click at [897, 342] on button "Apply" at bounding box center [900, 341] width 156 height 36
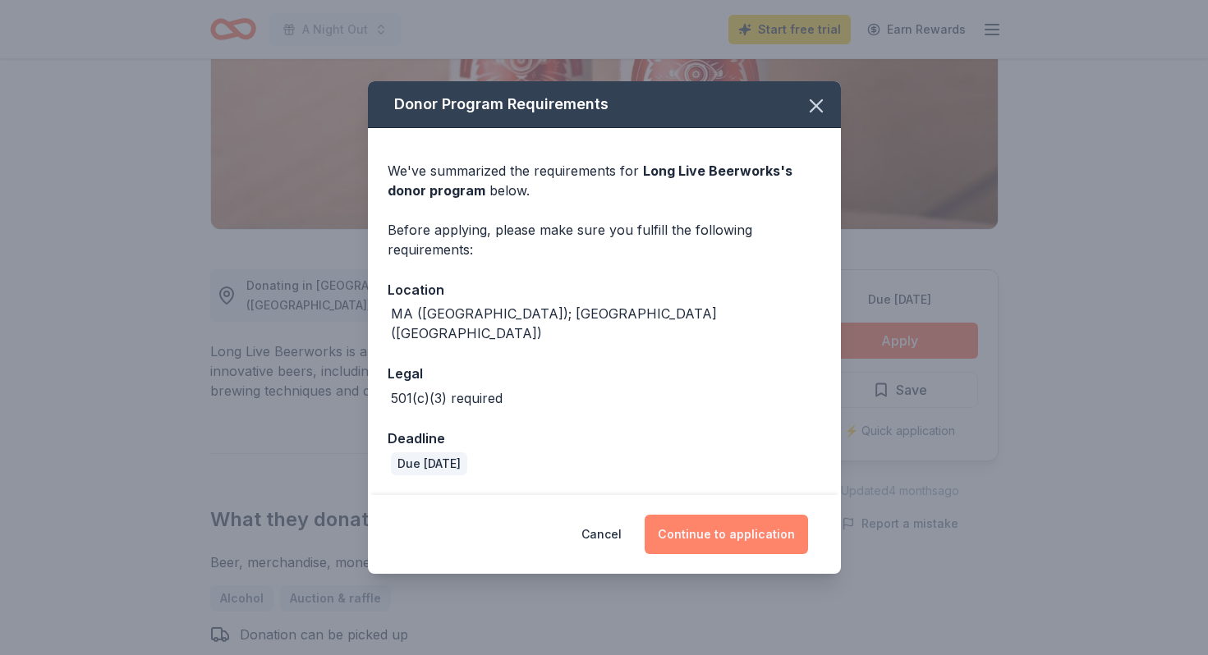
click at [707, 529] on button "Continue to application" at bounding box center [725, 534] width 163 height 39
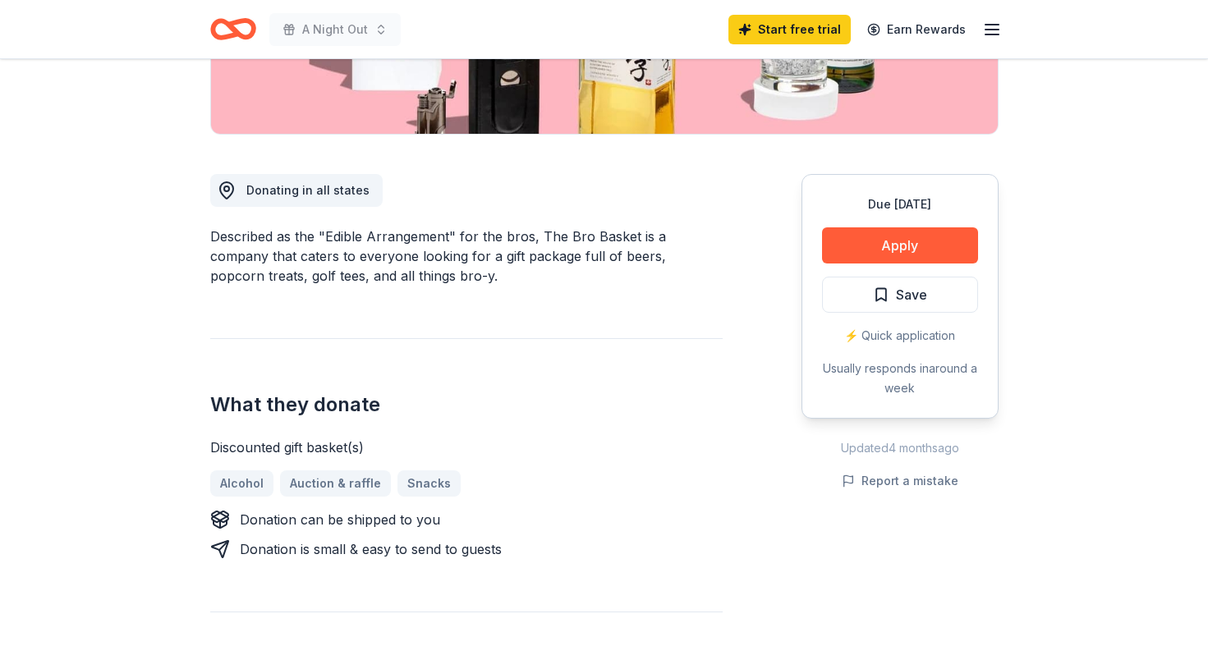
scroll to position [367, 0]
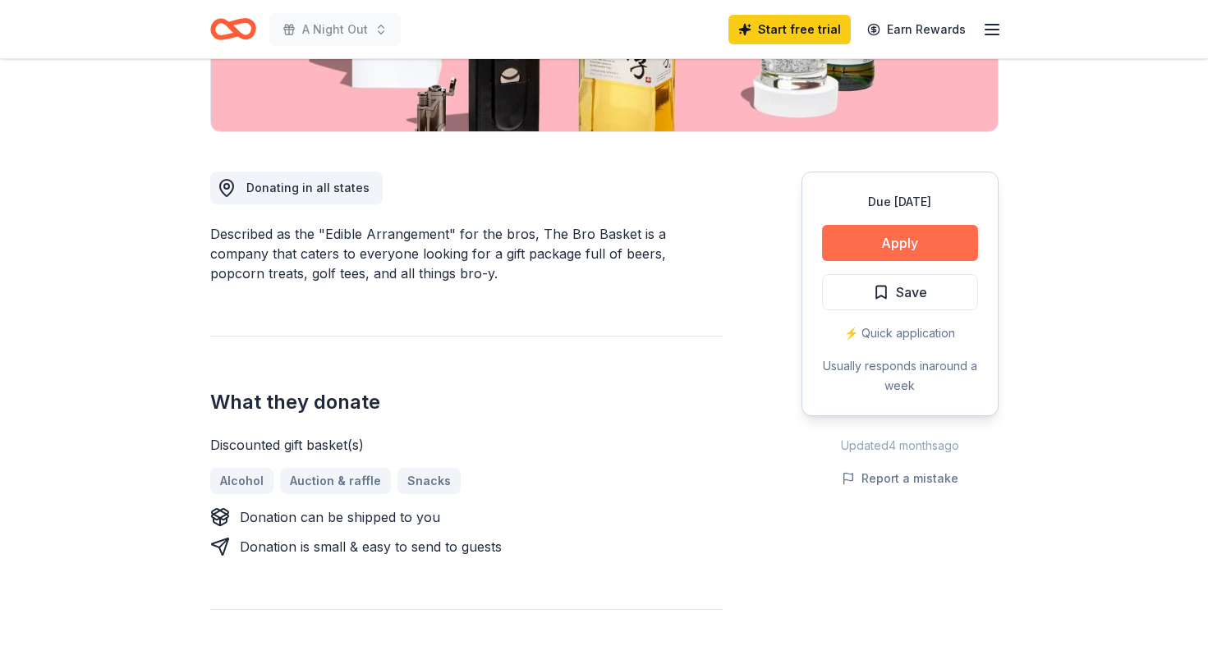
click at [896, 250] on button "Apply" at bounding box center [900, 243] width 156 height 36
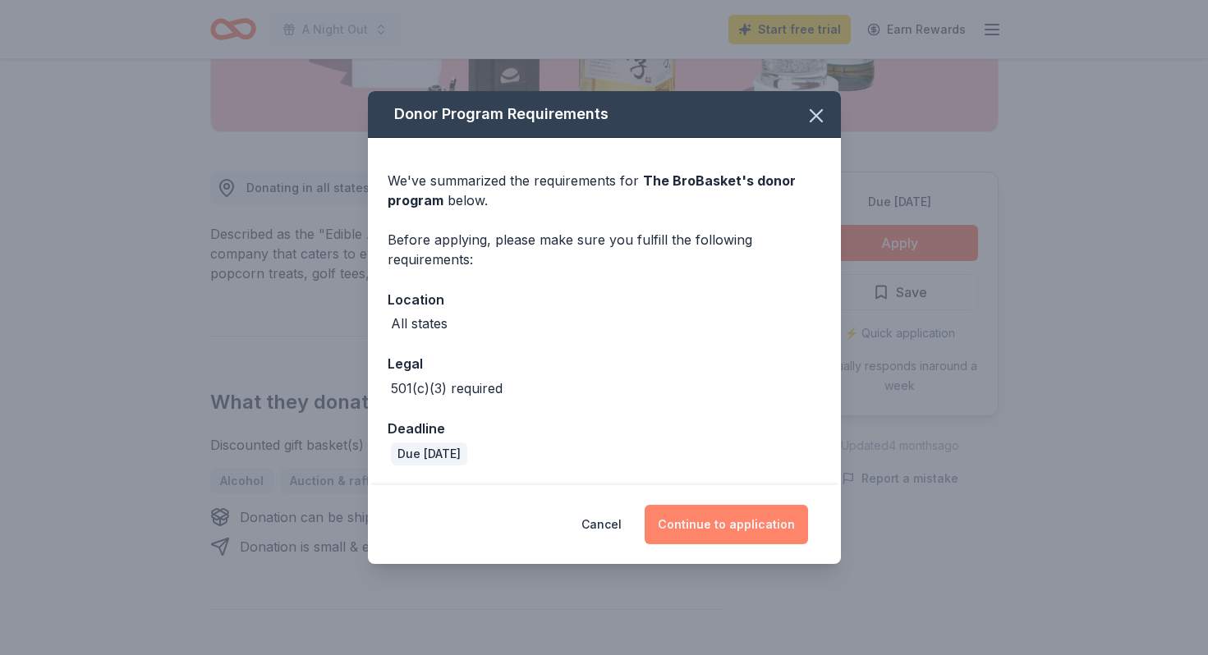
click at [716, 530] on button "Continue to application" at bounding box center [725, 524] width 163 height 39
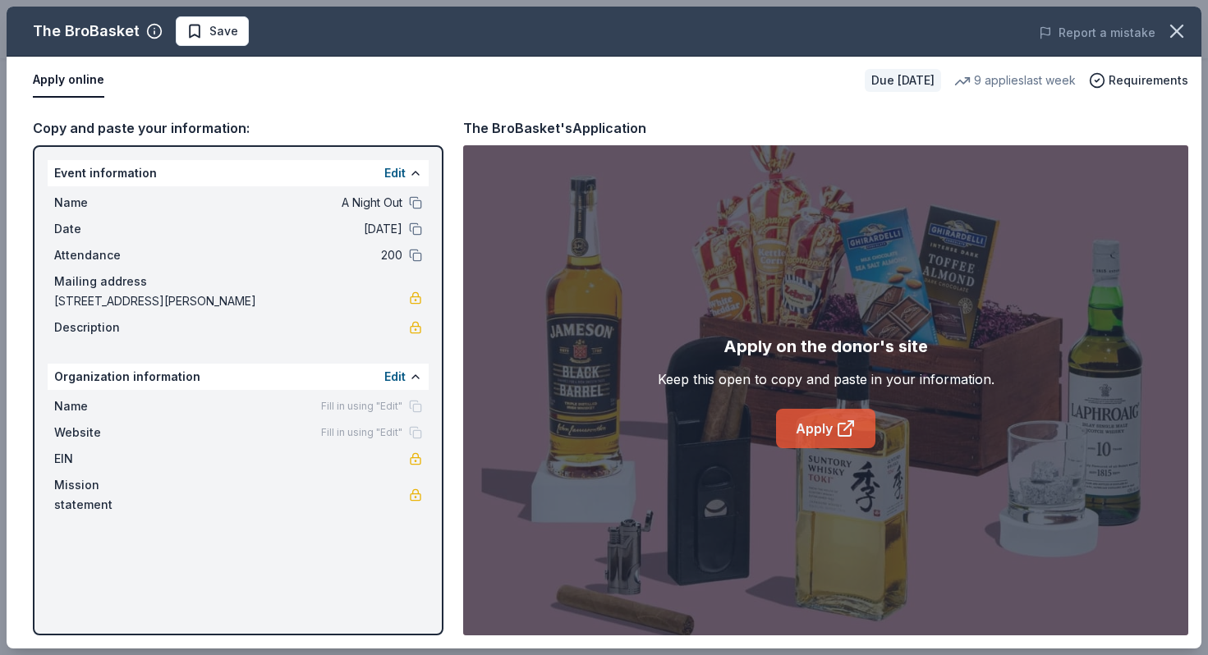
click at [803, 427] on link "Apply" at bounding box center [825, 428] width 99 height 39
